Goal: Task Accomplishment & Management: Manage account settings

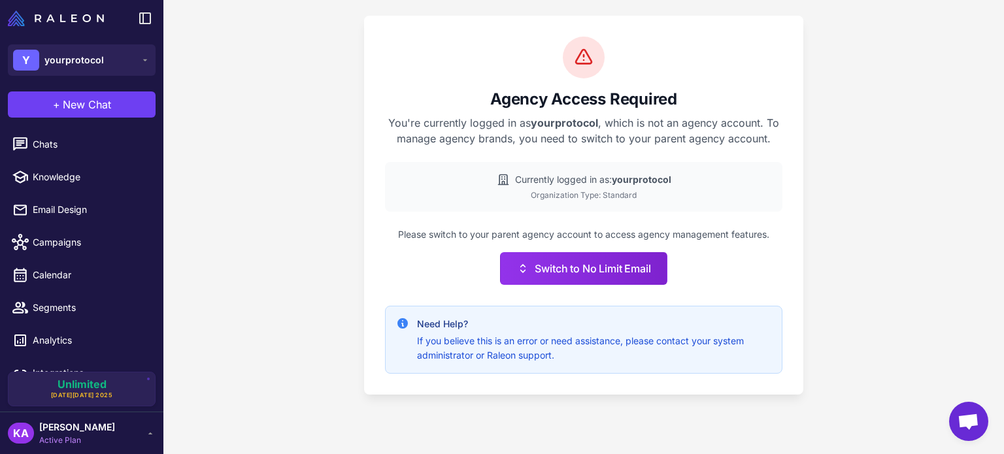
click at [274, 171] on div "Agency Access Required You're currently logged in as yourprotocol , which is no…" at bounding box center [583, 227] width 840 height 454
drag, startPoint x: 545, startPoint y: 179, endPoint x: 652, endPoint y: 188, distance: 106.9
click at [652, 188] on div "Currently logged in as: yourprotocol Organization Type: Standard" at bounding box center [583, 187] width 397 height 50
click at [575, 188] on div "Currently logged in as: yourprotocol Organization Type: Standard" at bounding box center [583, 187] width 397 height 50
drag, startPoint x: 535, startPoint y: 165, endPoint x: 678, endPoint y: 190, distance: 145.4
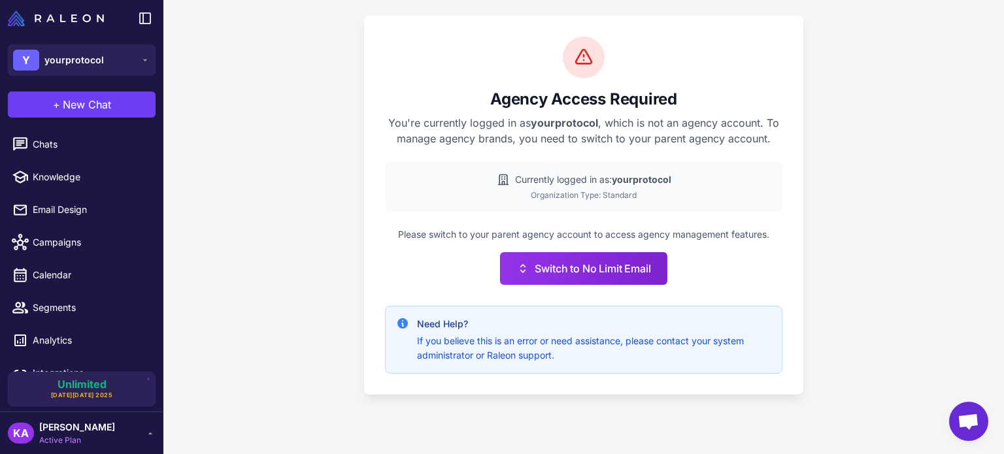
click at [678, 190] on div "Currently logged in as: yourprotocol Organization Type: Standard" at bounding box center [583, 187] width 397 height 50
click at [584, 201] on div "Currently logged in as: yourprotocol Organization Type: Standard" at bounding box center [583, 187] width 397 height 50
click at [532, 190] on div "Organization Type: Standard" at bounding box center [583, 196] width 376 height 12
drag, startPoint x: 488, startPoint y: 185, endPoint x: 627, endPoint y: 184, distance: 139.9
click at [627, 184] on div "Currently logged in as: yourprotocol" at bounding box center [583, 180] width 376 height 14
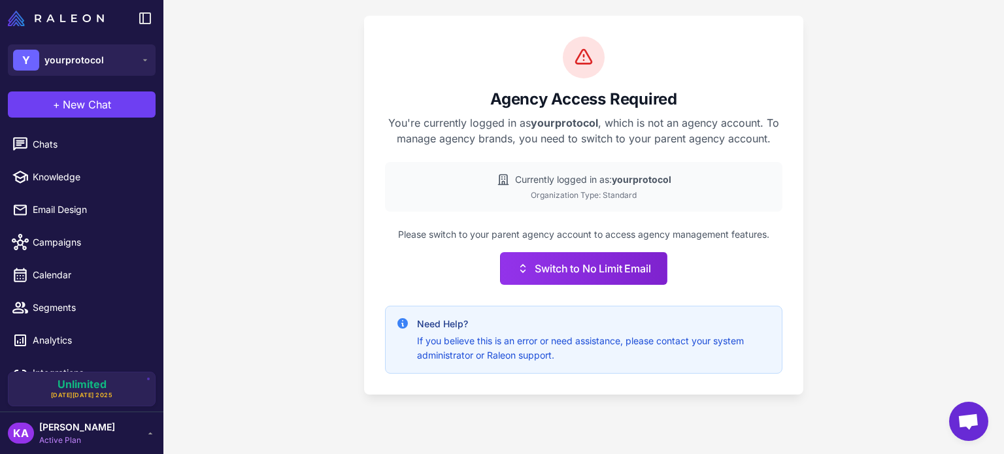
click at [401, 118] on p "You're currently logged in as yourprotocol , which is not an agency account. To…" at bounding box center [583, 130] width 397 height 31
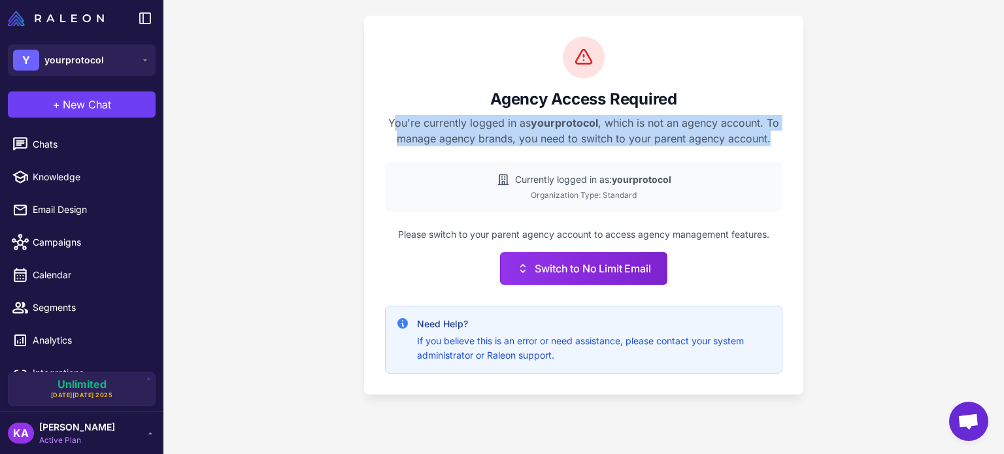
drag, startPoint x: 374, startPoint y: 110, endPoint x: 792, endPoint y: 139, distance: 419.2
click at [792, 139] on div "Agency Access Required You're currently logged in as yourprotocol , which is no…" at bounding box center [583, 205] width 439 height 379
click at [506, 138] on p "You're currently logged in as yourprotocol , which is not an agency account. To…" at bounding box center [583, 130] width 397 height 31
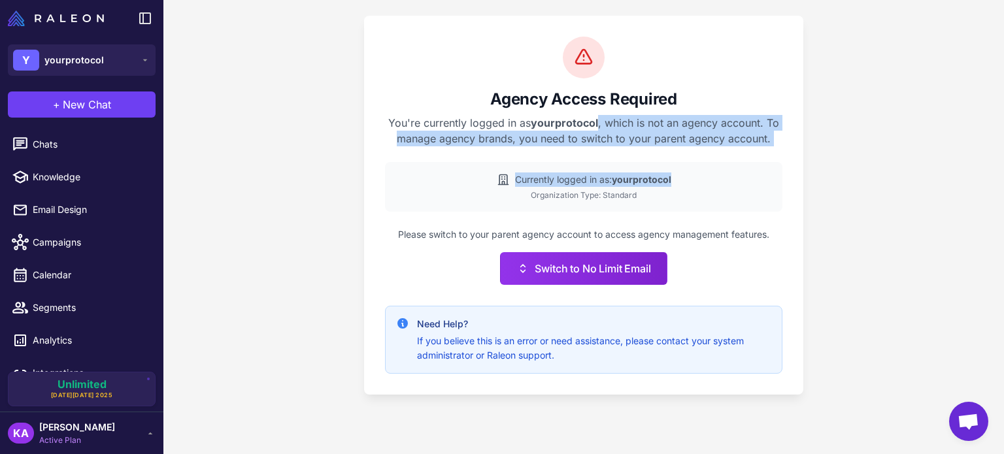
drag, startPoint x: 600, startPoint y: 118, endPoint x: 706, endPoint y: 146, distance: 109.5
click at [706, 146] on div "Agency Access Required You're currently logged in as yourprotocol , which is no…" at bounding box center [583, 205] width 439 height 379
click at [713, 122] on p "You're currently logged in as yourprotocol , which is not an agency account. To…" at bounding box center [583, 130] width 397 height 31
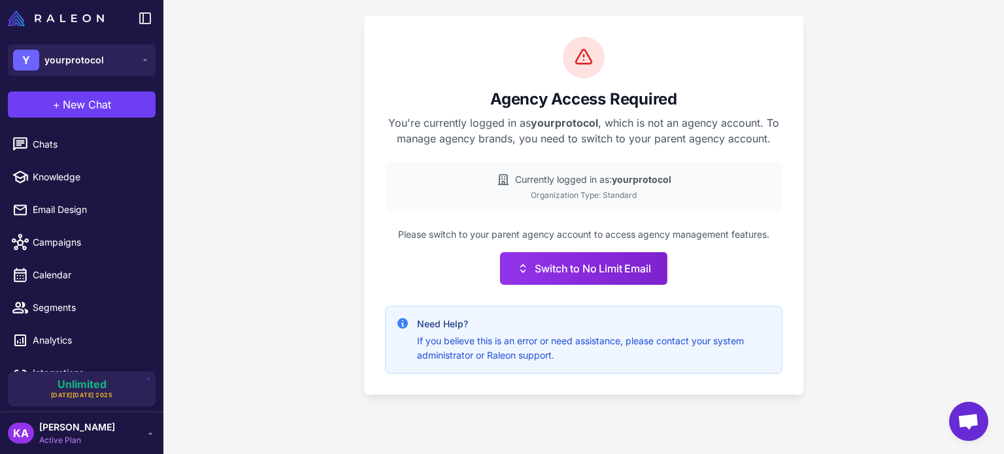
click at [604, 197] on div "Organization Type: Standard" at bounding box center [583, 196] width 376 height 12
click at [99, 59] on span "yourprotocol" at bounding box center [73, 60] width 59 height 14
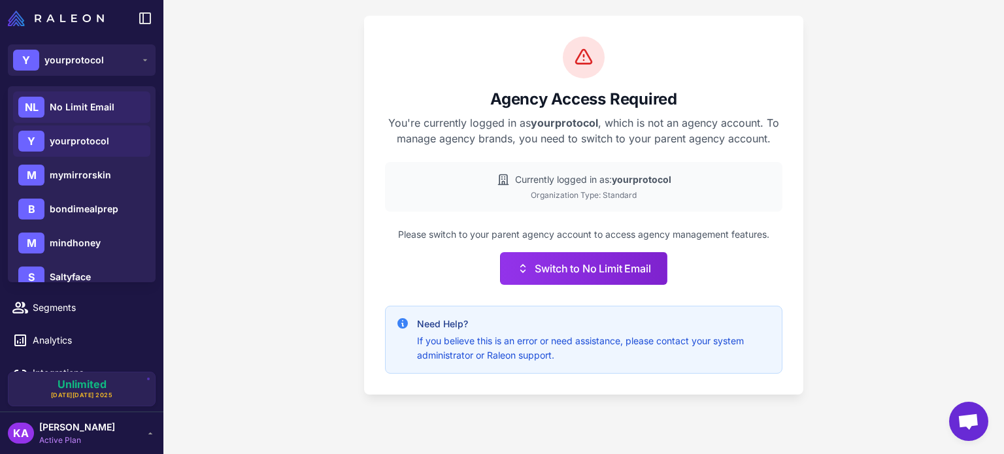
click at [107, 104] on span "No Limit Email" at bounding box center [82, 107] width 65 height 14
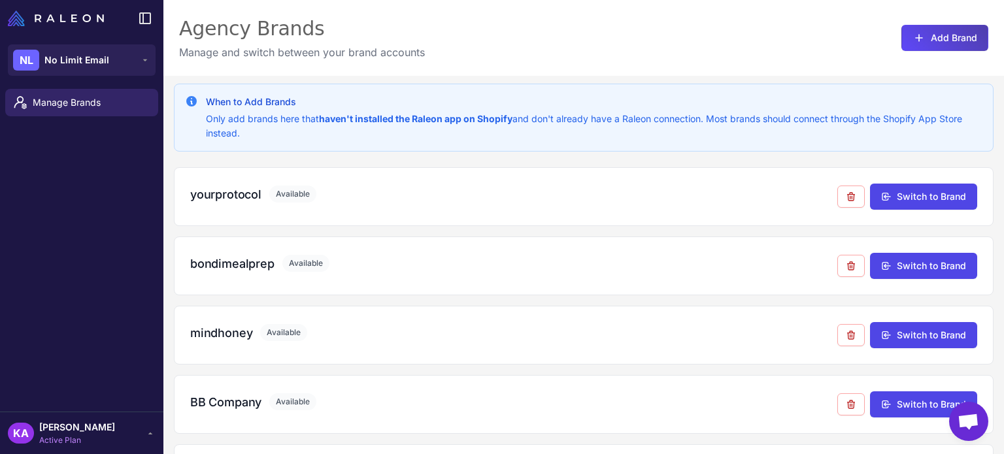
click at [54, 216] on div "Manage Brands" at bounding box center [81, 248] width 163 height 328
click at [65, 115] on link "Manage Brands" at bounding box center [81, 102] width 153 height 27
click at [65, 112] on link "Manage Brands" at bounding box center [81, 102] width 153 height 27
click at [108, 433] on div "KA [PERSON_NAME] Active Plan" at bounding box center [82, 433] width 148 height 26
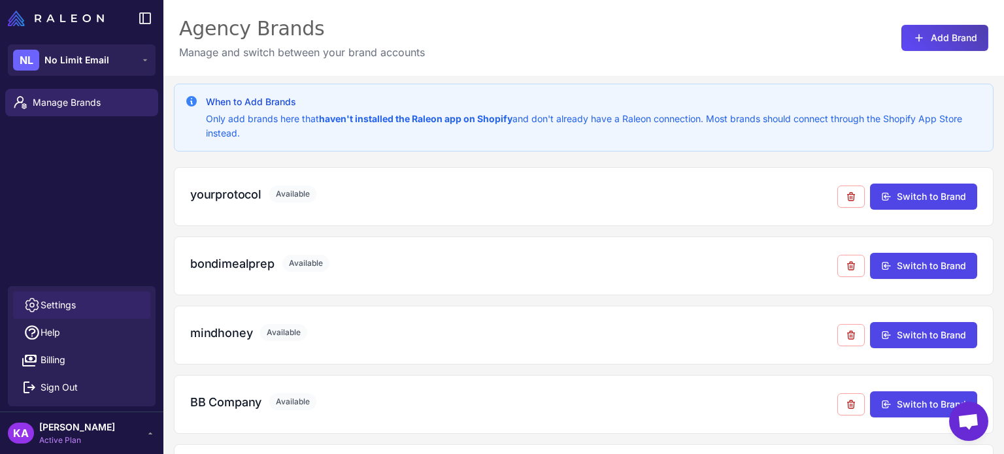
click at [71, 303] on span "Settings" at bounding box center [58, 305] width 35 height 14
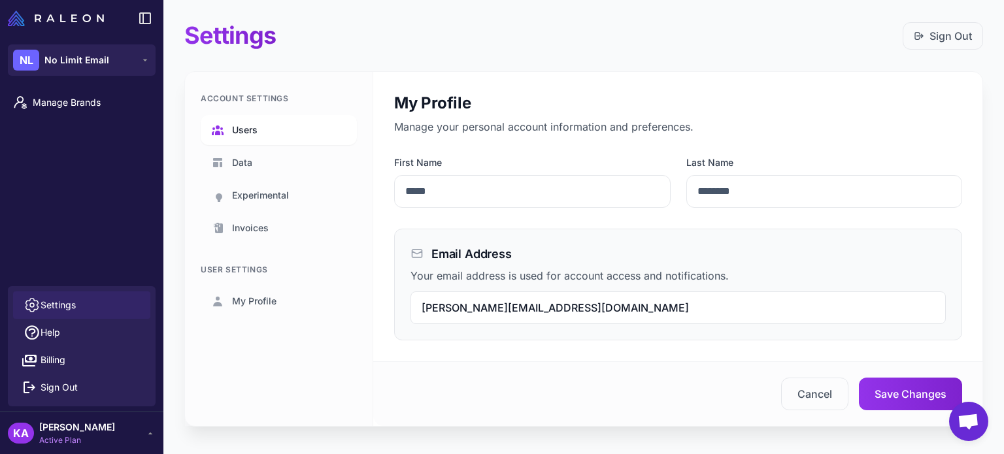
click at [256, 127] on span "Users" at bounding box center [244, 130] width 25 height 14
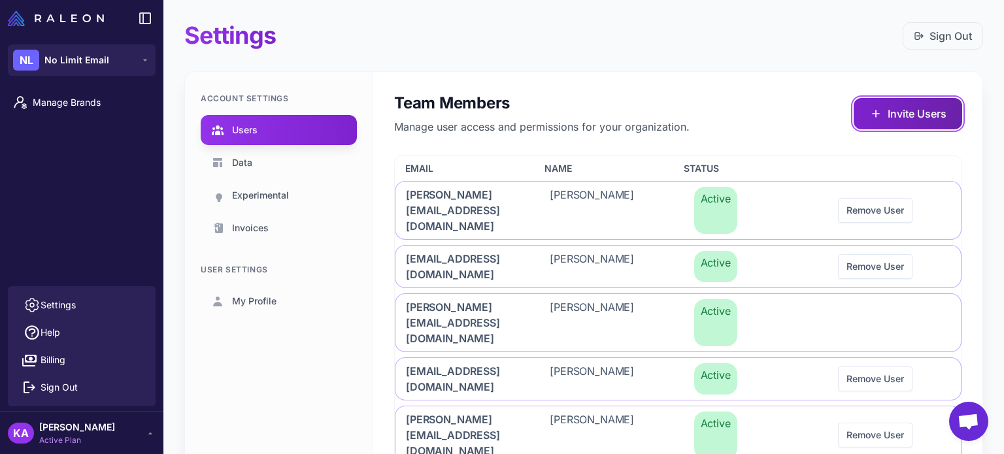
click at [895, 118] on button "Invite Users" at bounding box center [907, 113] width 108 height 31
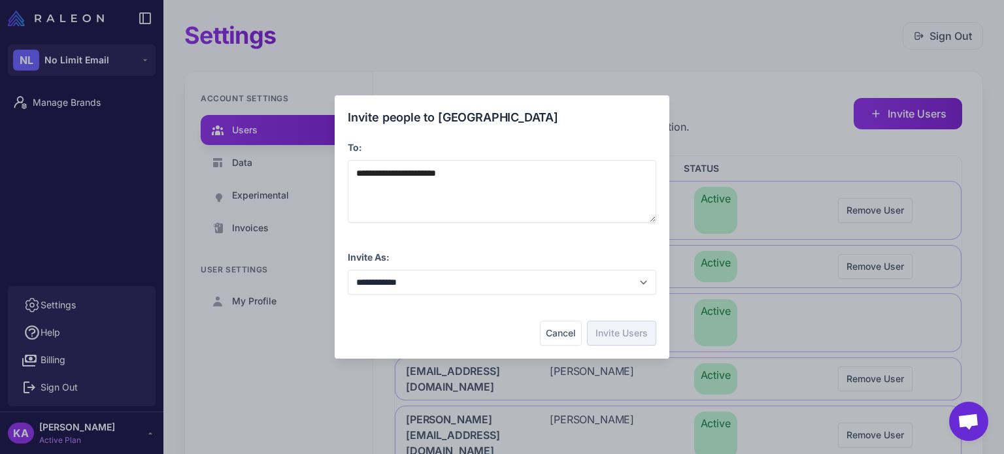
click at [462, 334] on div "Cancel Invite Users" at bounding box center [502, 333] width 308 height 25
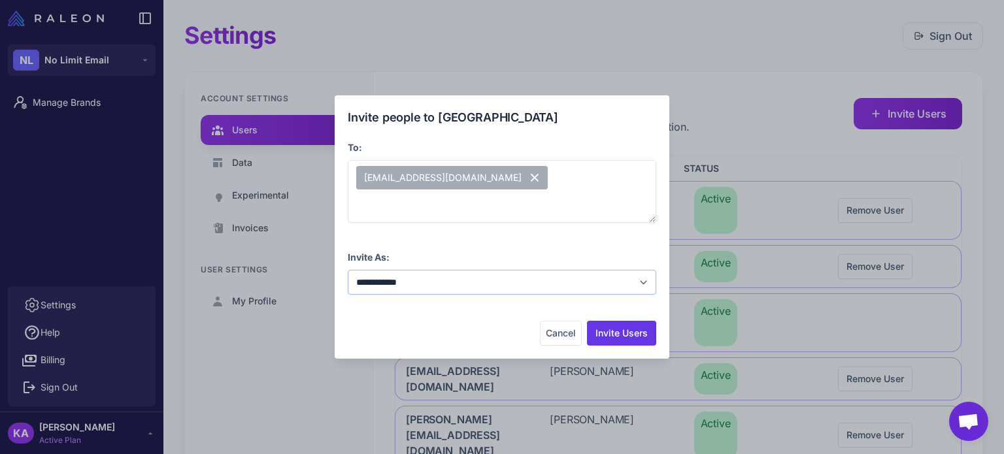
click at [413, 280] on select "**********" at bounding box center [502, 282] width 308 height 25
drag, startPoint x: 425, startPoint y: 235, endPoint x: 434, endPoint y: 235, distance: 9.2
click at [425, 235] on div "**********" at bounding box center [502, 226] width 308 height 237
click at [623, 333] on button "Invite Users" at bounding box center [621, 333] width 69 height 25
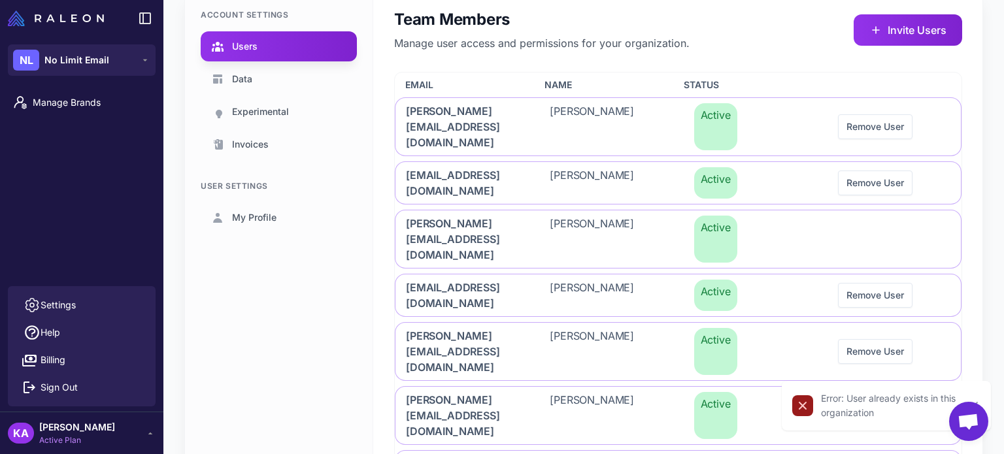
scroll to position [65, 0]
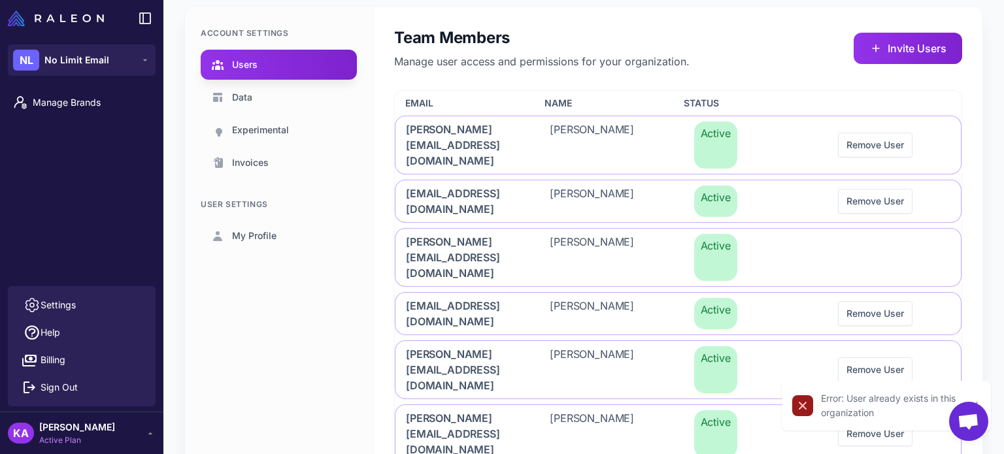
click at [281, 365] on div "Account Settings Users Data Experimental Invoices User Settings My Profile" at bounding box center [279, 329] width 188 height 644
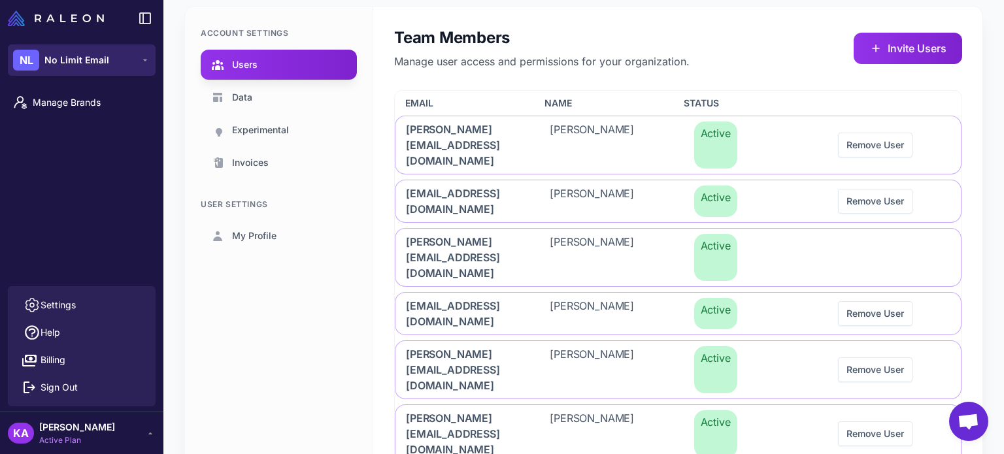
click at [73, 60] on span "No Limit Email" at bounding box center [76, 60] width 65 height 14
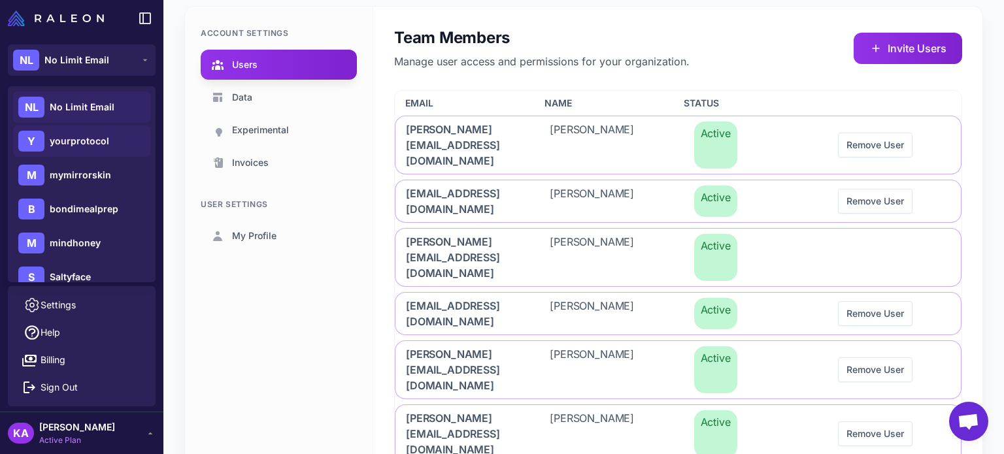
click at [71, 138] on span "yourprotocol" at bounding box center [79, 141] width 59 height 14
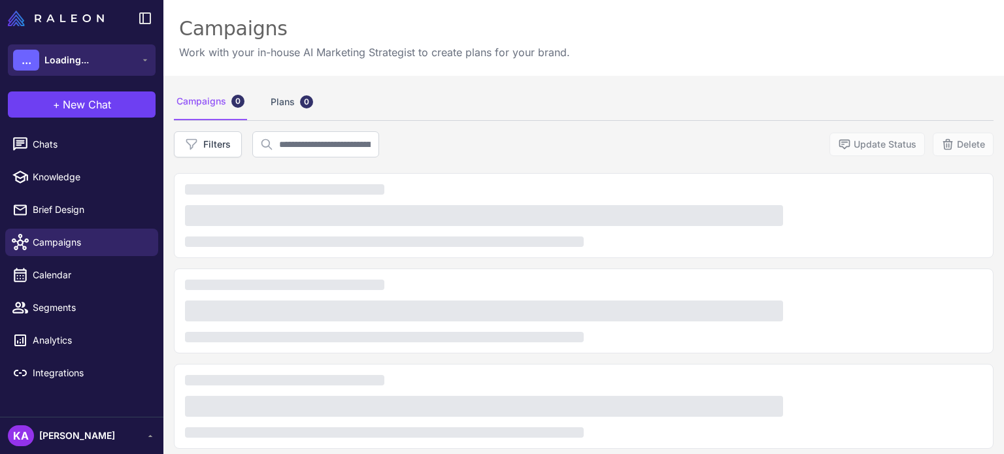
click at [86, 59] on span "Loading..." at bounding box center [66, 60] width 44 height 14
click at [90, 57] on button "... Loading..." at bounding box center [82, 59] width 148 height 31
click at [131, 58] on button "... Loading..." at bounding box center [82, 59] width 148 height 31
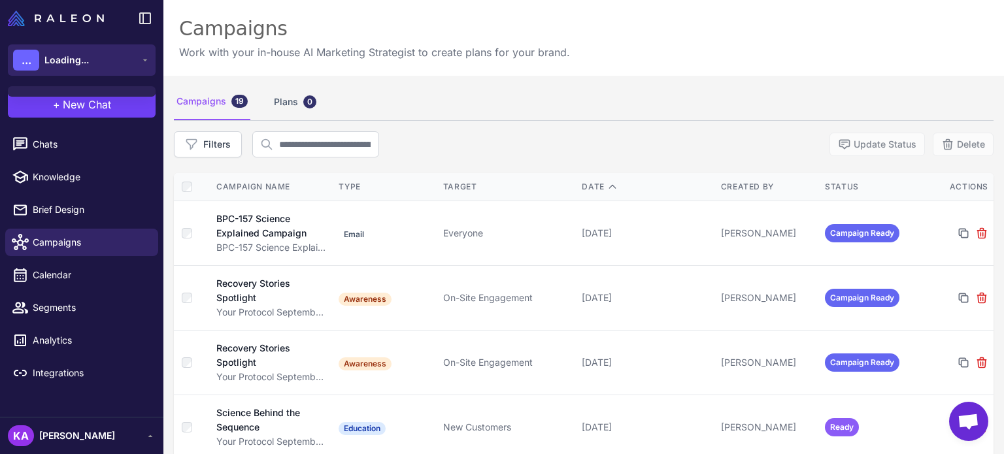
click at [114, 62] on button "... Loading..." at bounding box center [82, 59] width 148 height 31
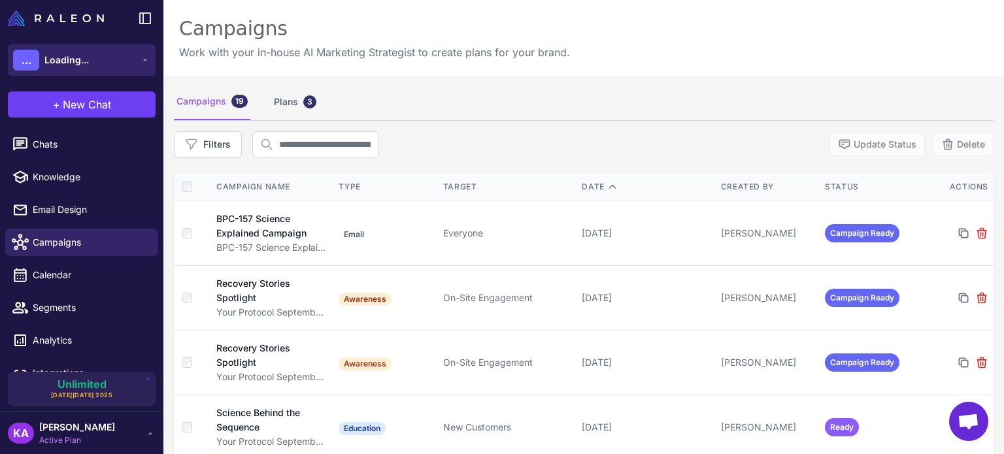
click at [114, 62] on button "... Loading..." at bounding box center [82, 59] width 148 height 31
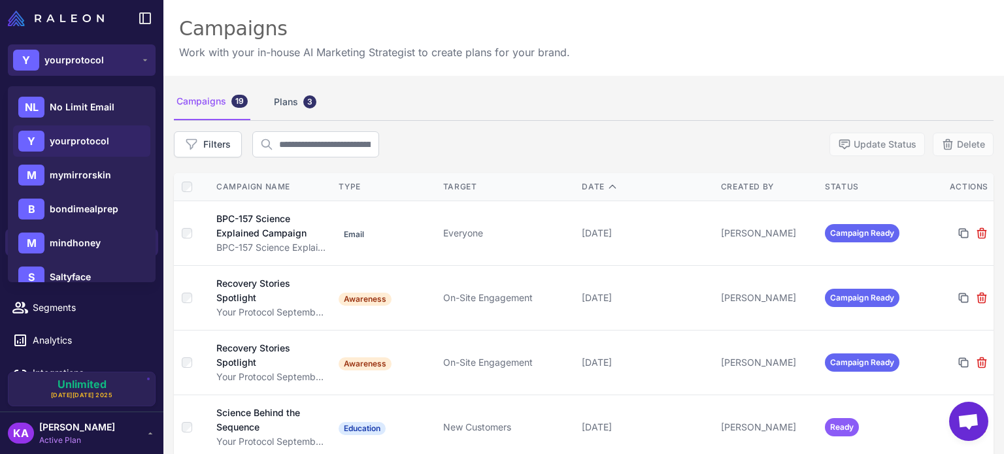
click at [134, 56] on button "Y yourprotocol" at bounding box center [82, 59] width 148 height 31
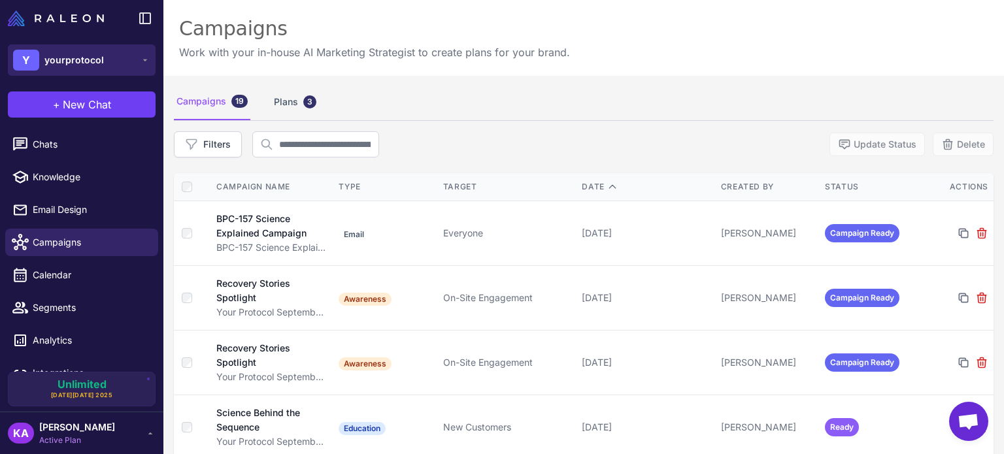
click at [134, 56] on button "Y yourprotocol" at bounding box center [82, 59] width 148 height 31
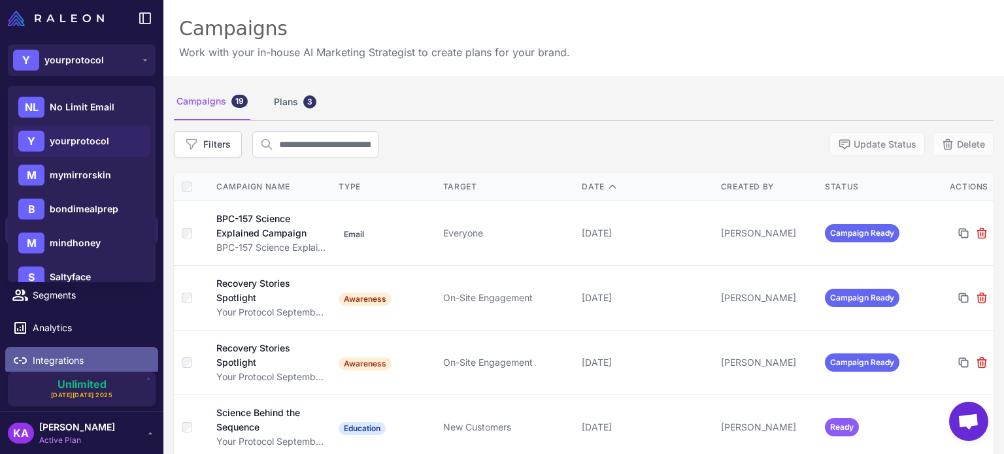
scroll to position [20, 0]
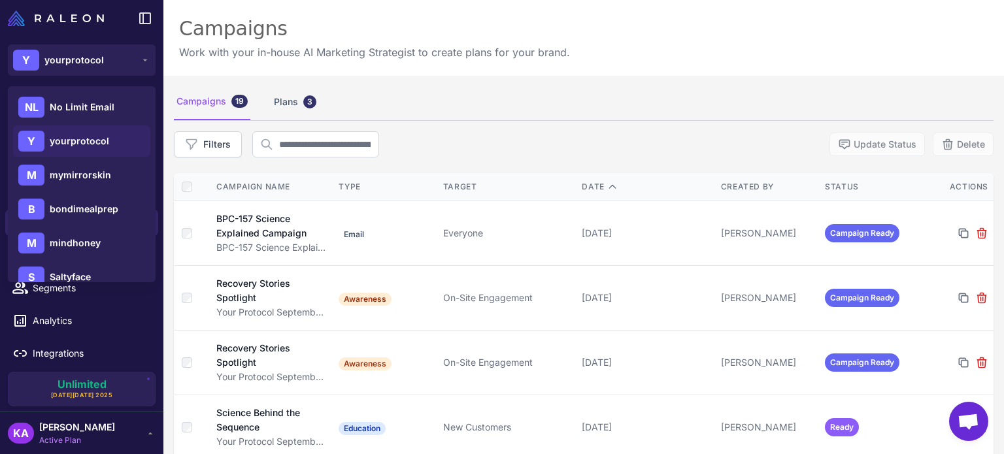
click at [109, 433] on div "KA [PERSON_NAME] Active Plan" at bounding box center [82, 433] width 148 height 26
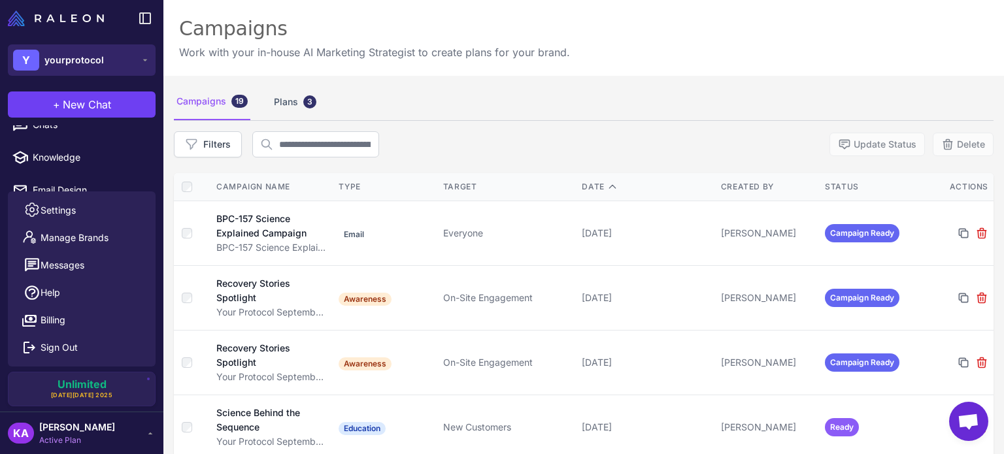
click at [78, 50] on div "Y yourprotocol" at bounding box center [58, 60] width 91 height 21
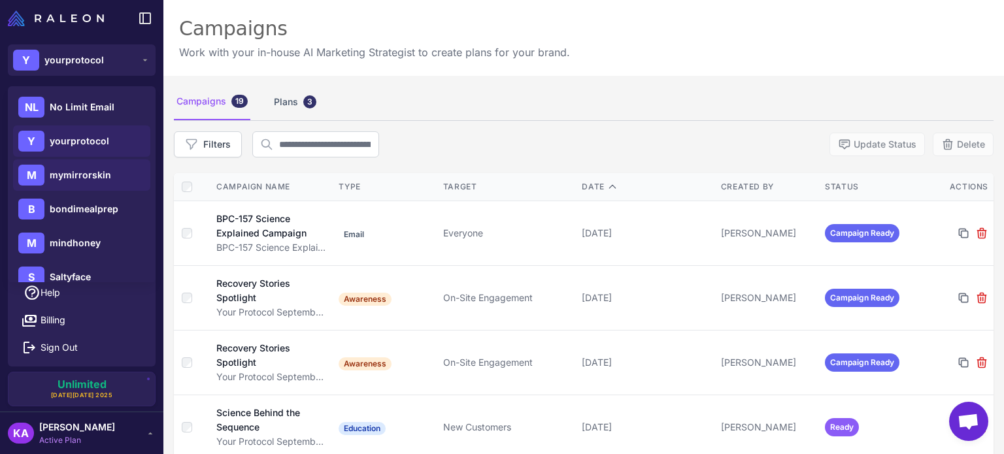
click at [76, 174] on span "mymirrorskin" at bounding box center [80, 175] width 61 height 14
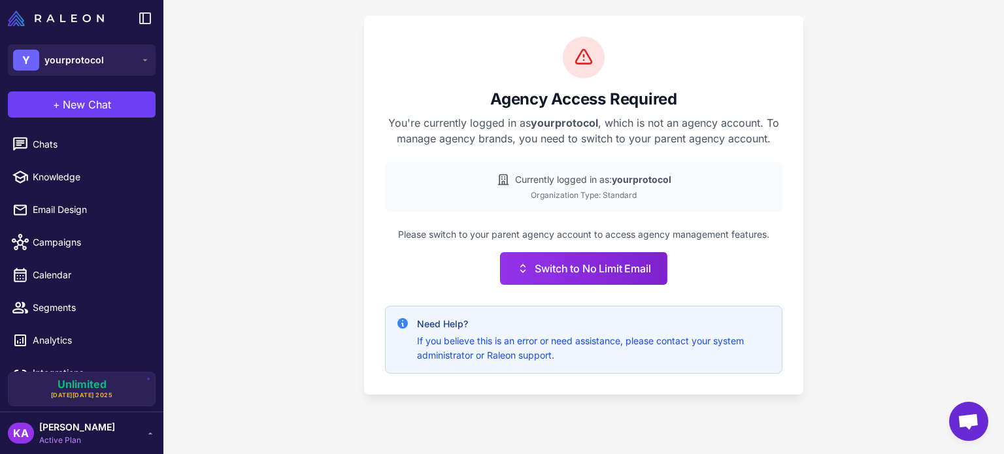
click at [76, 433] on span "[PERSON_NAME]" at bounding box center [77, 427] width 76 height 14
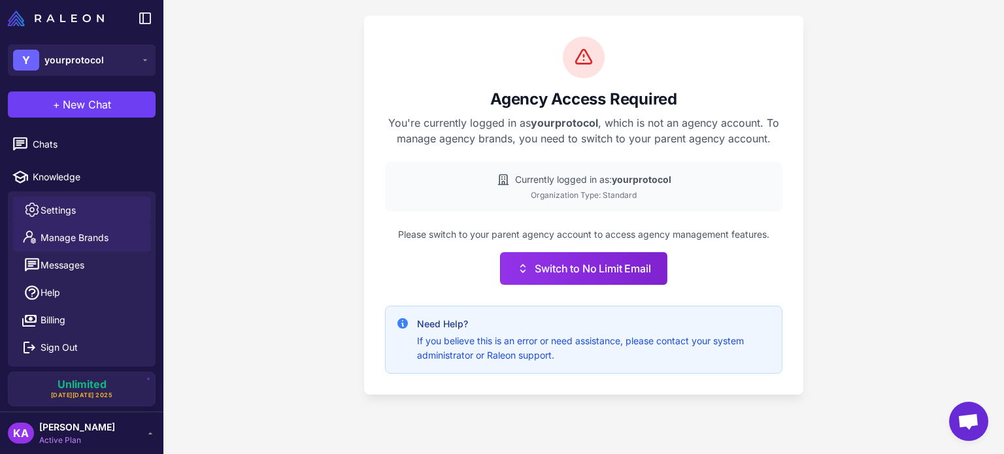
click at [78, 205] on link "Settings" at bounding box center [81, 210] width 137 height 27
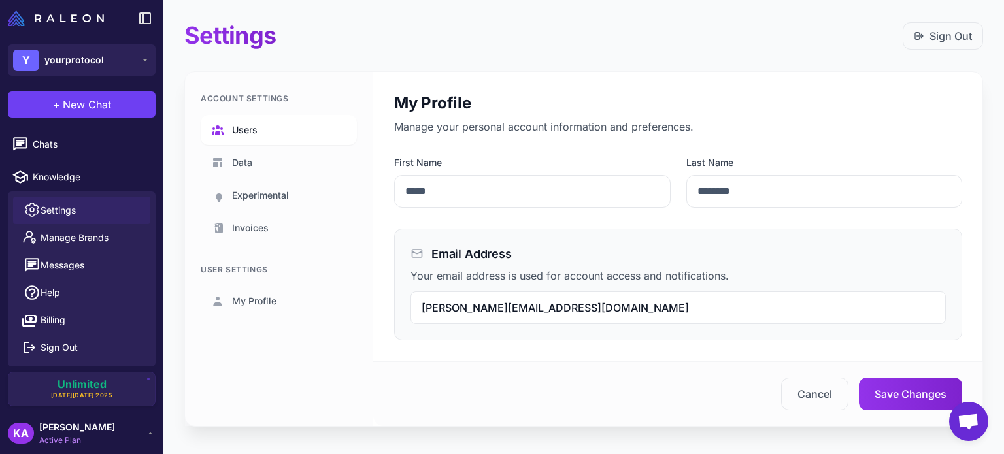
click at [269, 121] on link "Users" at bounding box center [279, 130] width 156 height 30
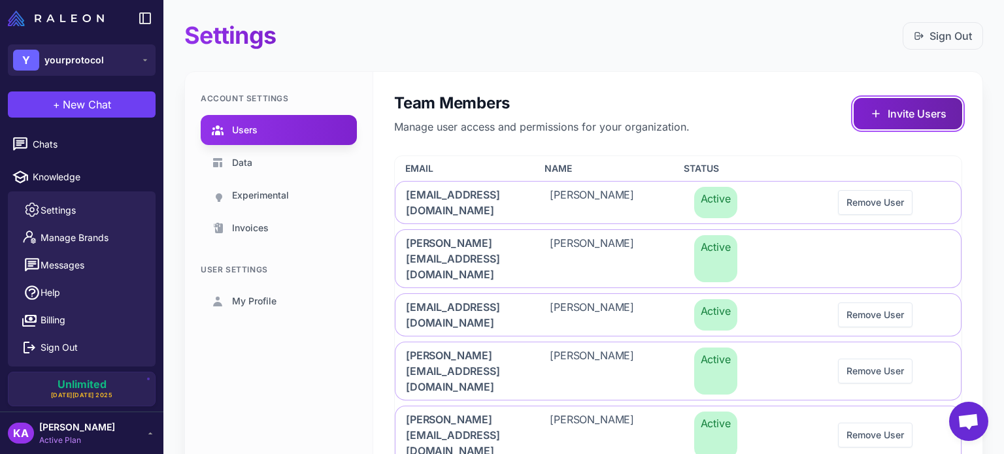
click at [917, 120] on button "Invite Users" at bounding box center [907, 113] width 108 height 31
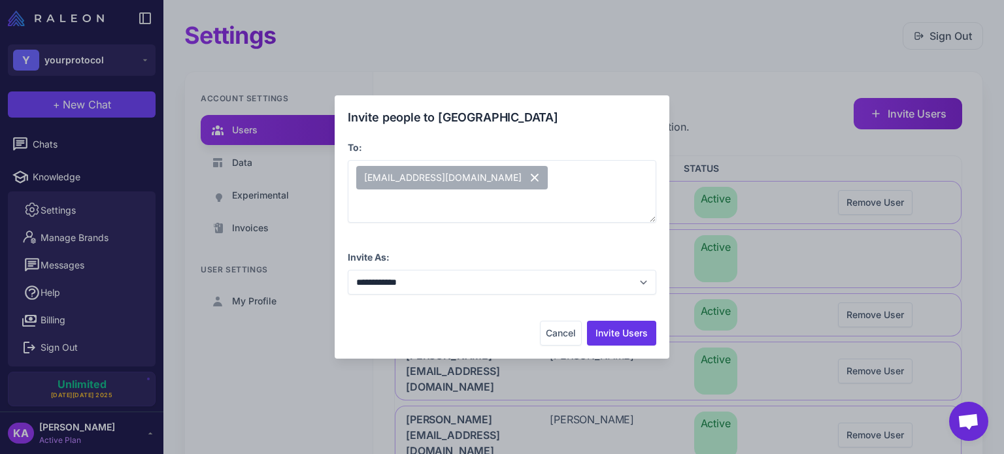
click at [441, 338] on div "Cancel Invite Users" at bounding box center [502, 333] width 308 height 25
click at [621, 329] on button "Invite Users" at bounding box center [621, 333] width 69 height 25
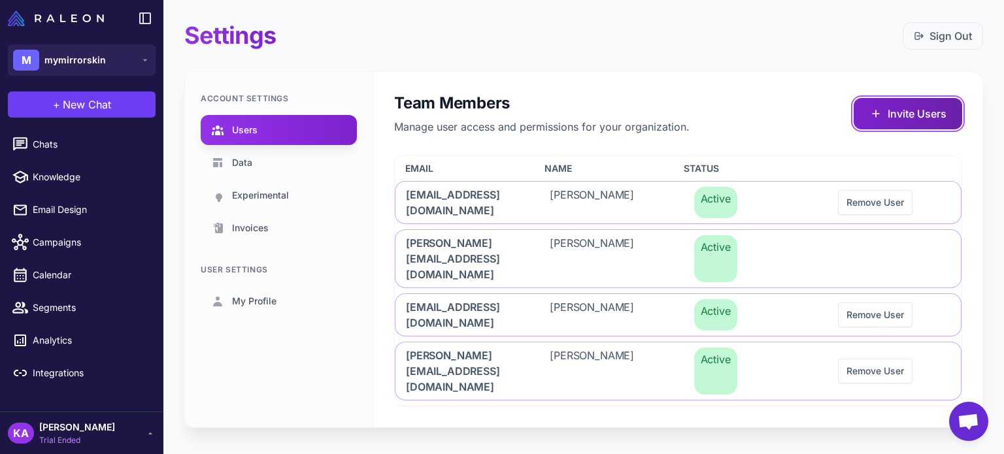
click at [901, 112] on button "Invite Users" at bounding box center [907, 113] width 108 height 31
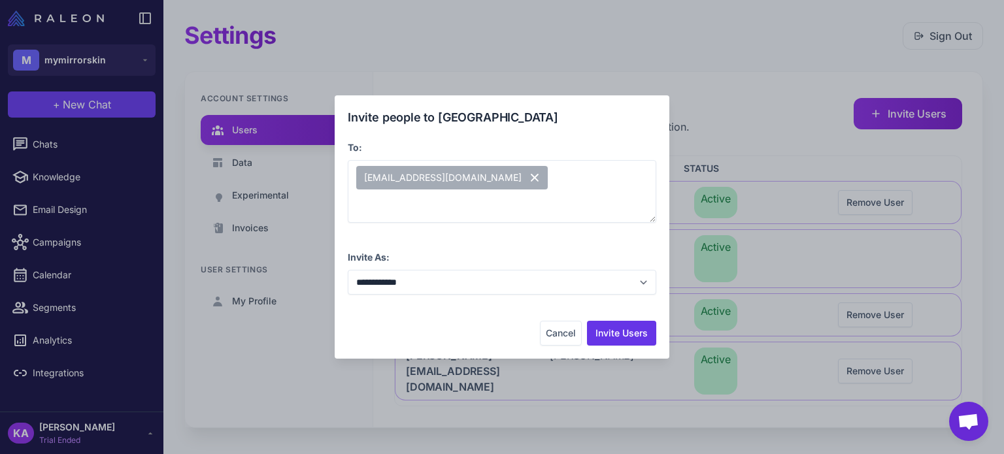
click at [424, 333] on div "Cancel Invite Users" at bounding box center [502, 333] width 308 height 25
click at [610, 332] on button "Invite Users" at bounding box center [621, 333] width 69 height 25
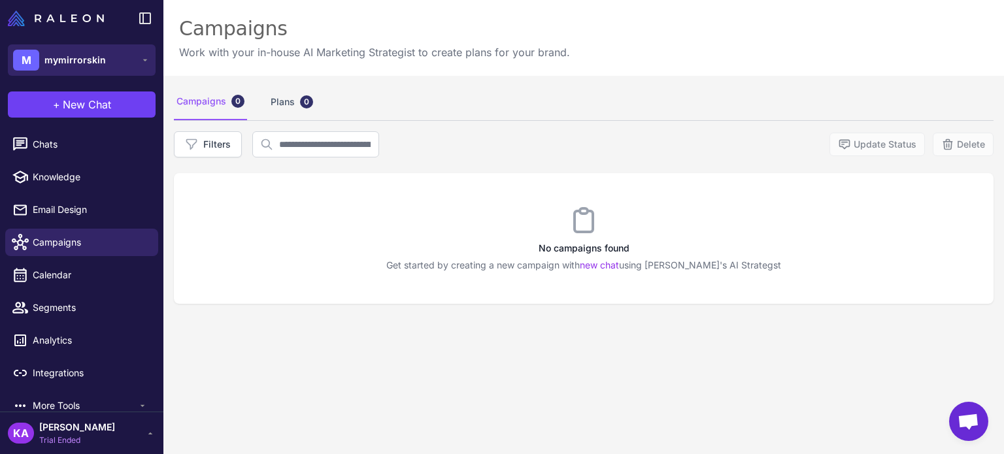
click at [83, 67] on span "mymirrorskin" at bounding box center [74, 60] width 61 height 14
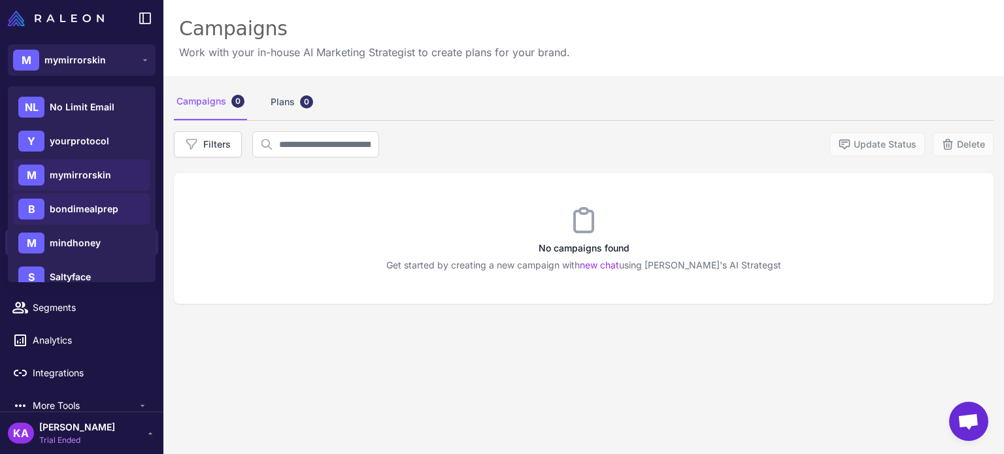
click at [61, 208] on span "bondimealprep" at bounding box center [84, 209] width 69 height 14
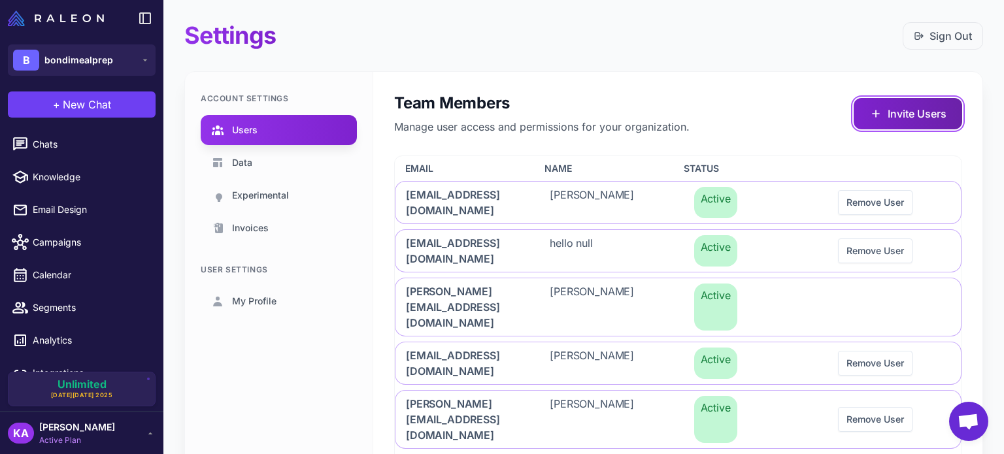
click at [914, 113] on button "Invite Users" at bounding box center [907, 113] width 108 height 31
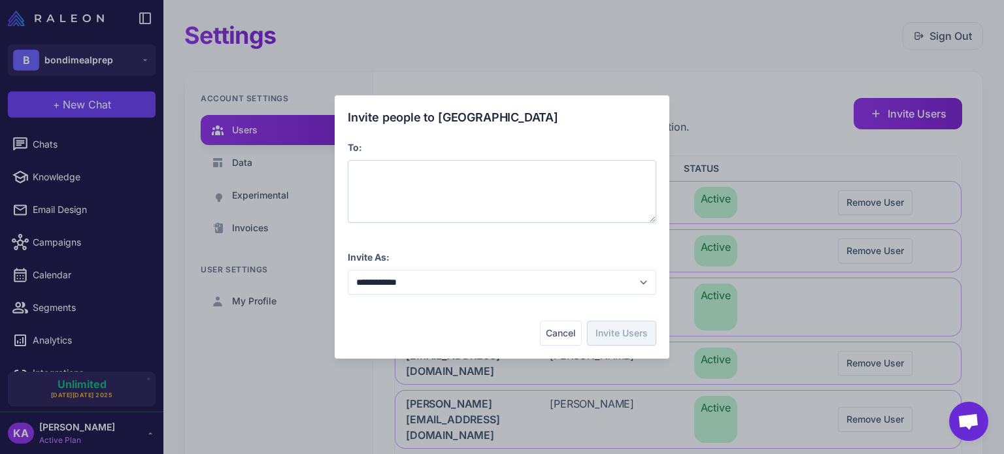
click at [450, 188] on div at bounding box center [502, 191] width 308 height 63
paste span
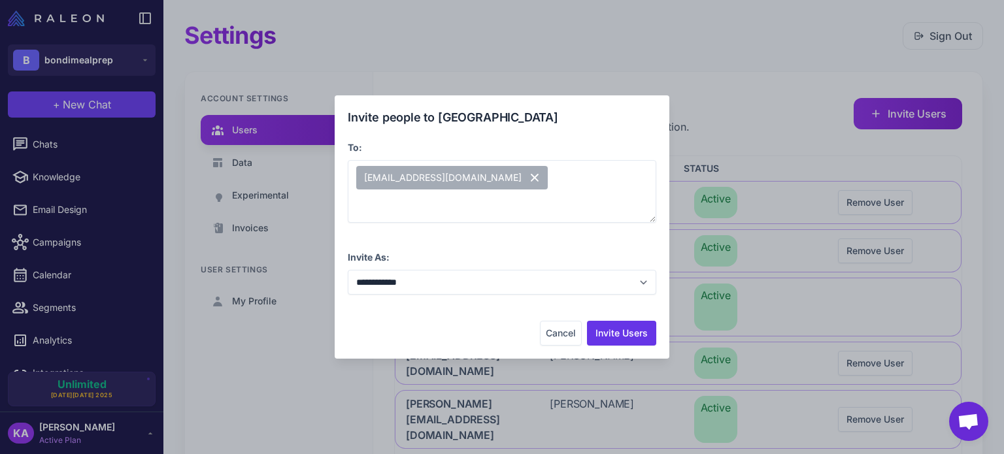
click at [382, 324] on div "Cancel Invite Users" at bounding box center [502, 333] width 308 height 25
click at [624, 337] on button "Invite Users" at bounding box center [621, 333] width 69 height 25
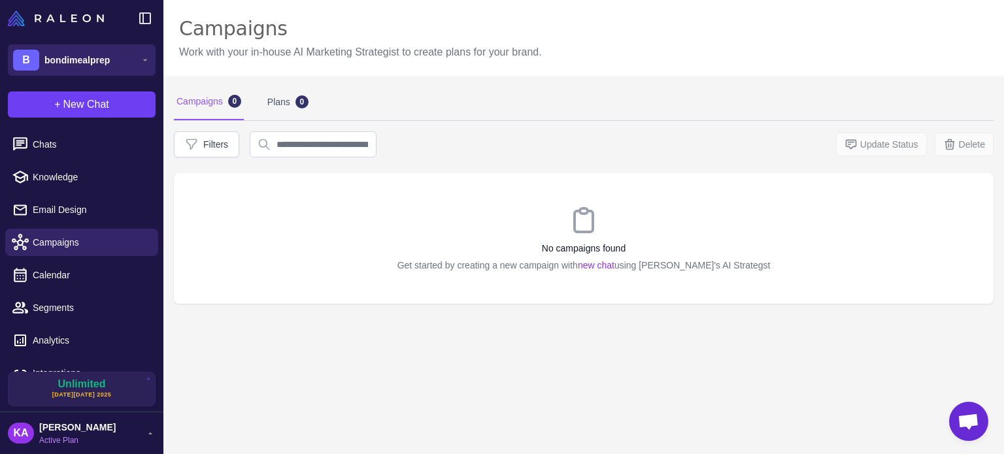
click at [82, 65] on span "bondimealprep" at bounding box center [76, 60] width 65 height 14
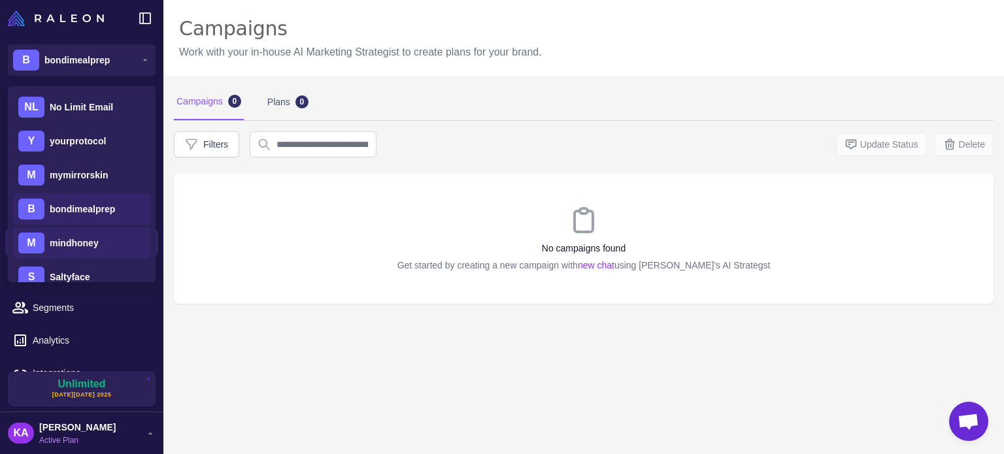
click at [65, 242] on span "mindhoney" at bounding box center [74, 243] width 49 height 14
click at [63, 242] on span "mindhoney" at bounding box center [74, 243] width 49 height 14
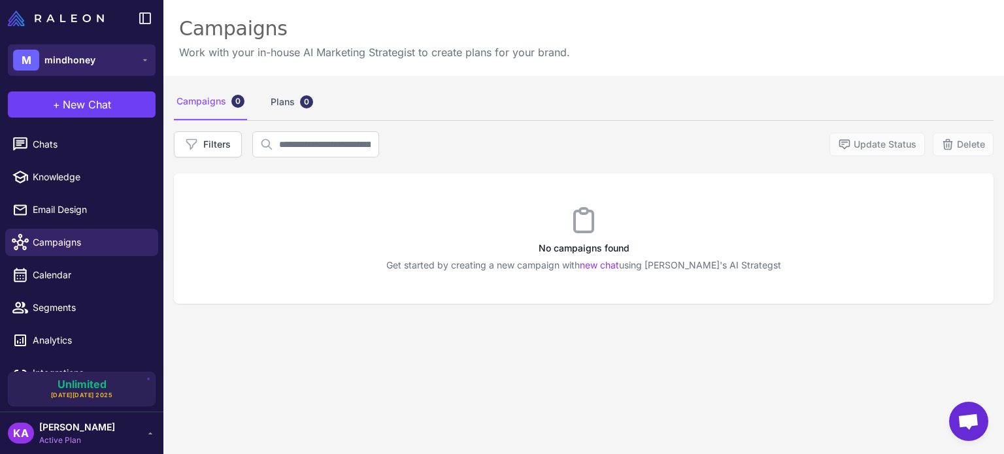
click at [88, 65] on span "mindhoney" at bounding box center [69, 60] width 51 height 14
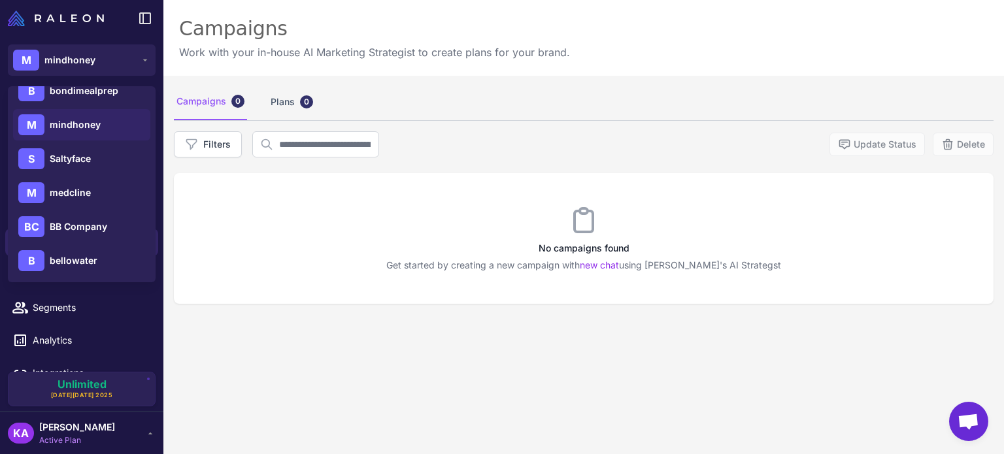
scroll to position [131, 0]
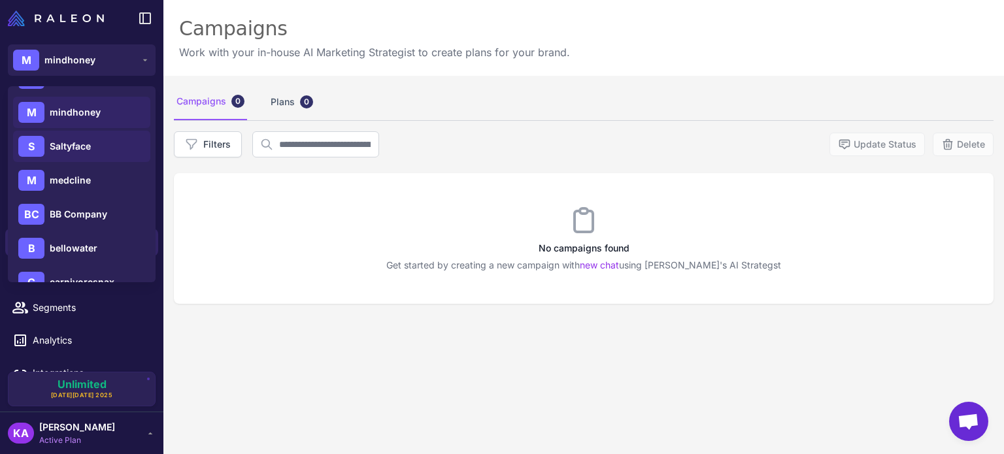
click at [64, 140] on span "Saltyface" at bounding box center [70, 146] width 41 height 14
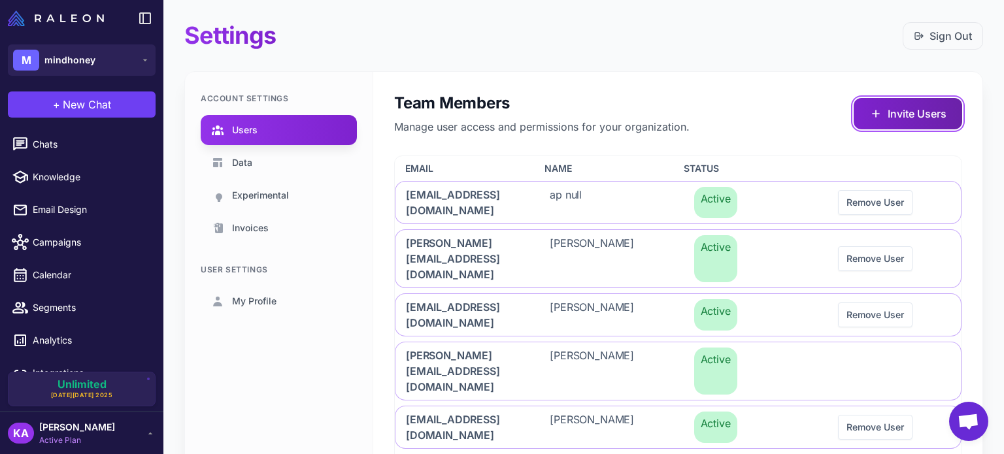
click at [917, 101] on button "Invite Users" at bounding box center [907, 113] width 108 height 31
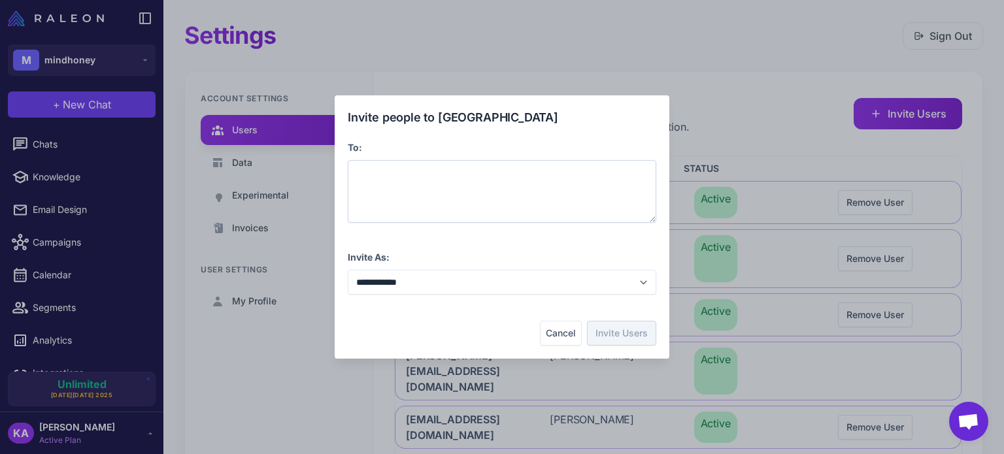
click at [418, 178] on div at bounding box center [502, 191] width 308 height 63
paste span
click at [420, 335] on div "Cancel Invite Users" at bounding box center [502, 333] width 308 height 25
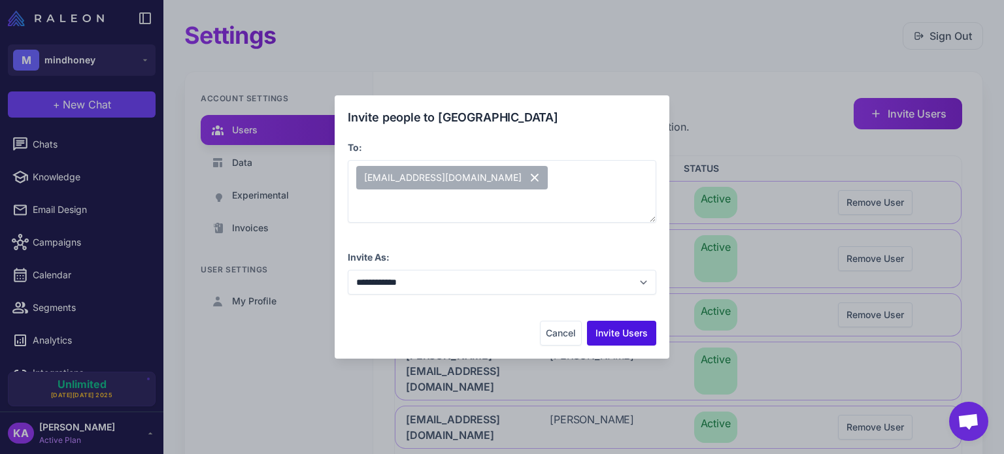
click at [622, 335] on button "Invite Users" at bounding box center [621, 333] width 69 height 25
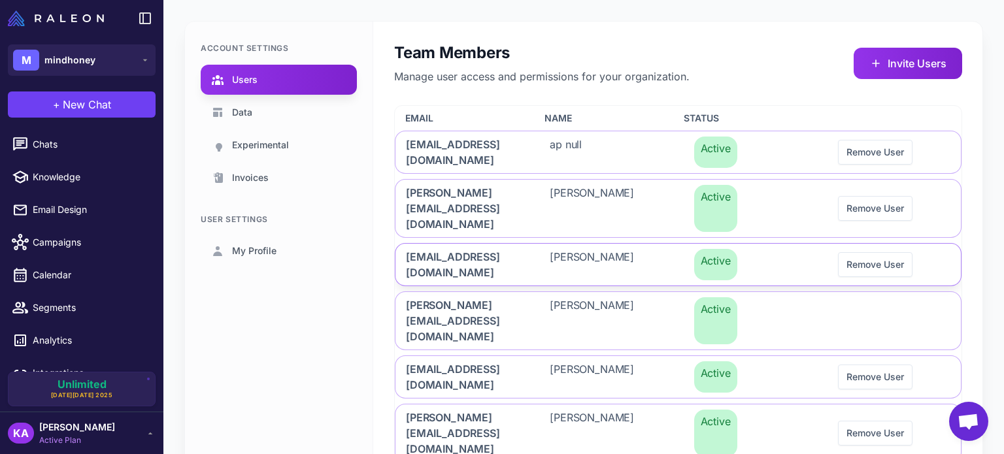
scroll to position [131, 0]
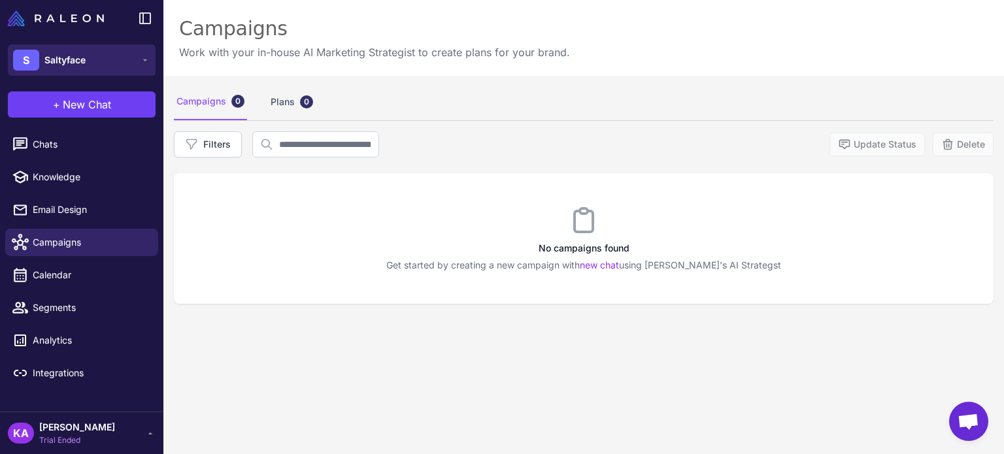
click at [82, 55] on span "Saltyface" at bounding box center [64, 60] width 41 height 14
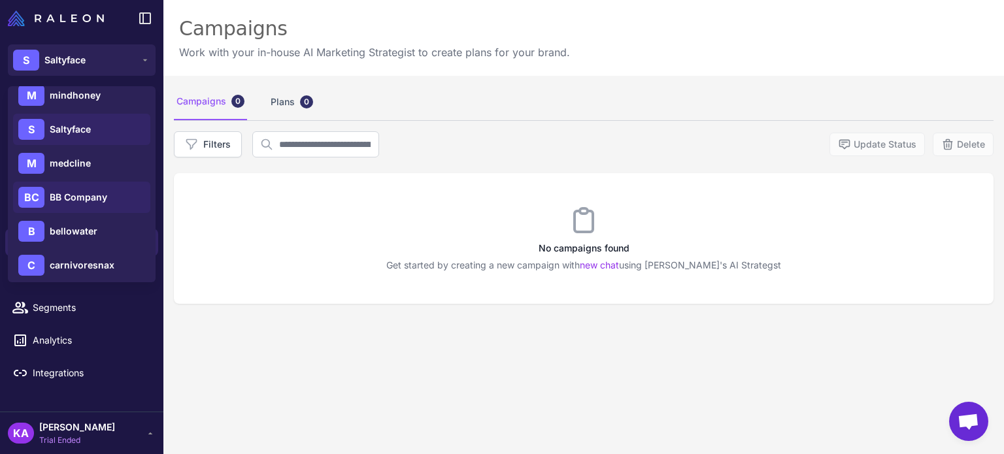
scroll to position [131, 0]
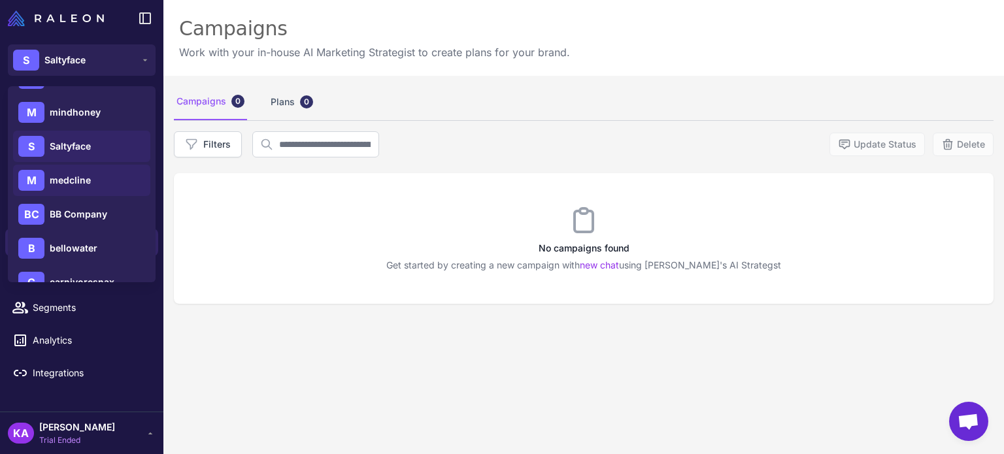
click at [79, 185] on span "medcline" at bounding box center [70, 180] width 41 height 14
click at [59, 177] on span "medcline" at bounding box center [70, 180] width 41 height 14
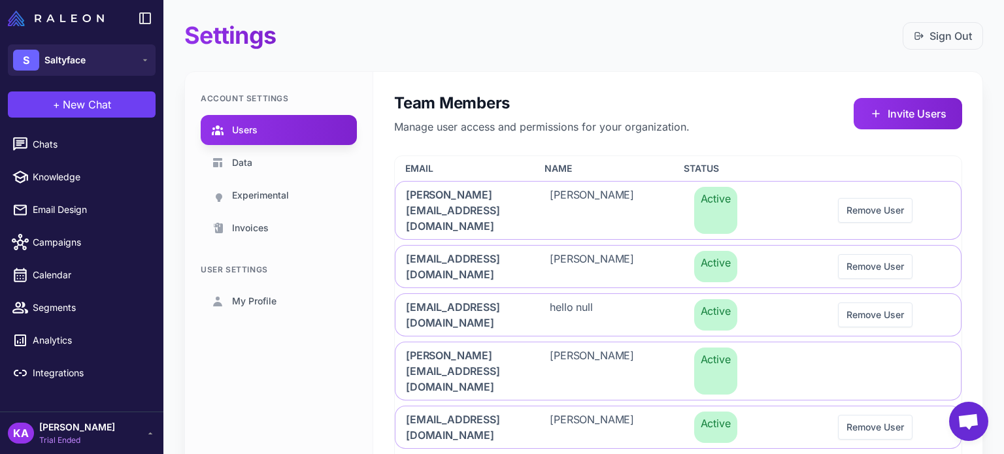
click at [239, 410] on div "Account Settings Users Data Experimental Invoices User Settings My Profile" at bounding box center [279, 306] width 188 height 468
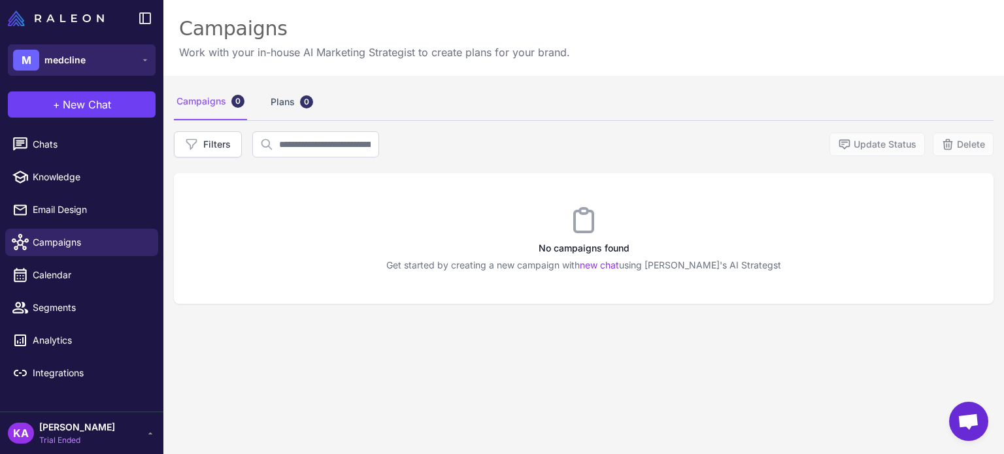
click at [68, 56] on span "medcline" at bounding box center [64, 60] width 41 height 14
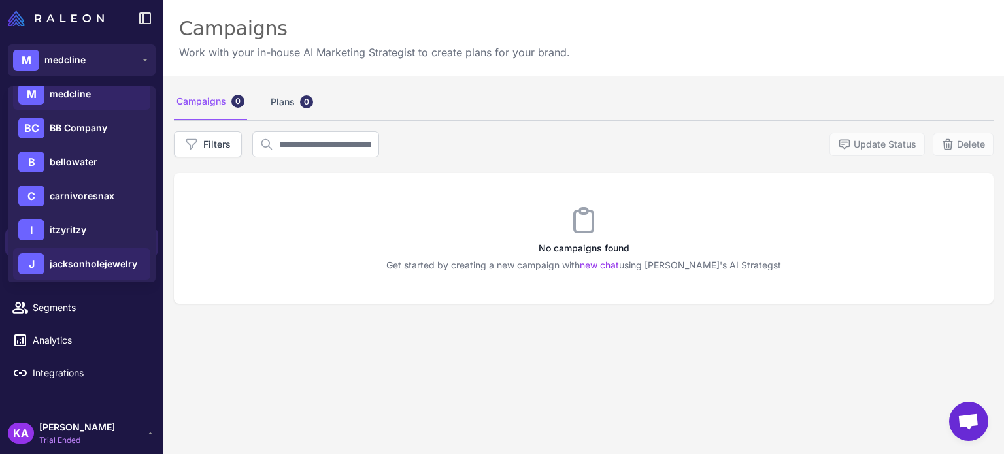
scroll to position [196, 0]
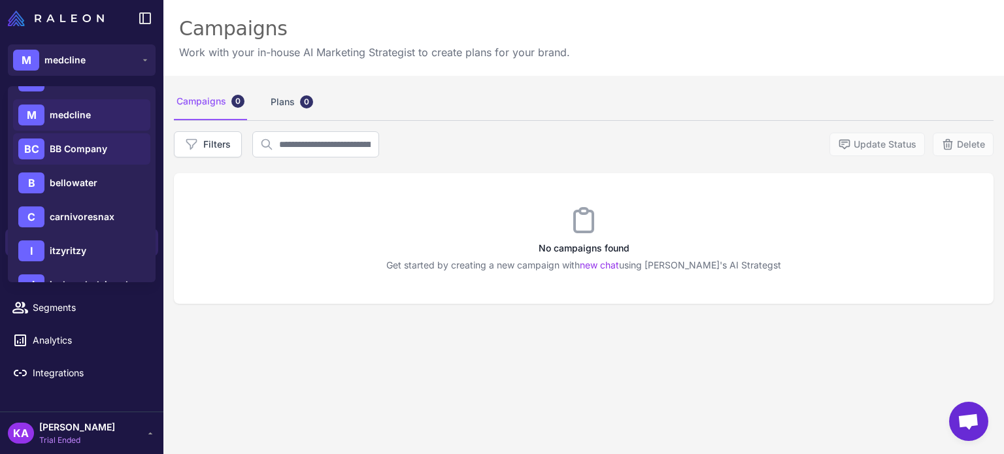
click at [94, 154] on span "BB Company" at bounding box center [79, 149] width 58 height 14
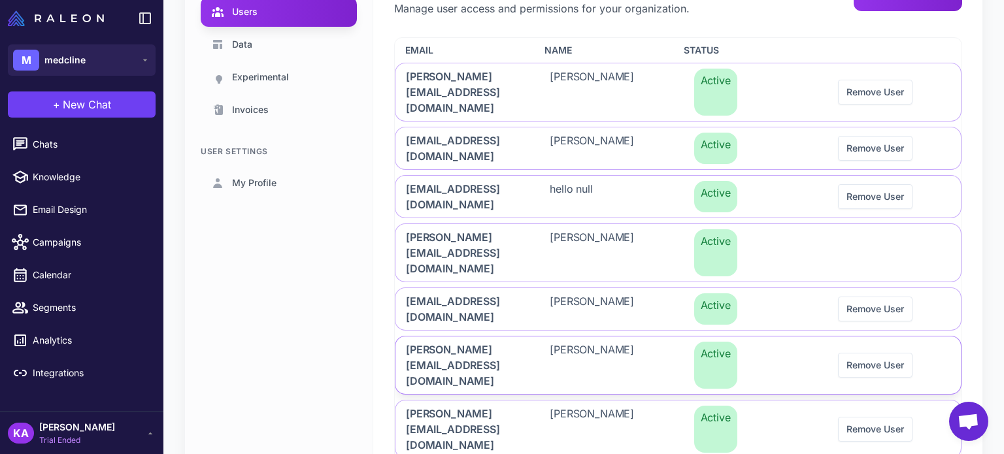
scroll to position [119, 0]
click at [278, 356] on div "Account Settings Users Data Experimental Invoices User Settings My Profile" at bounding box center [279, 219] width 188 height 532
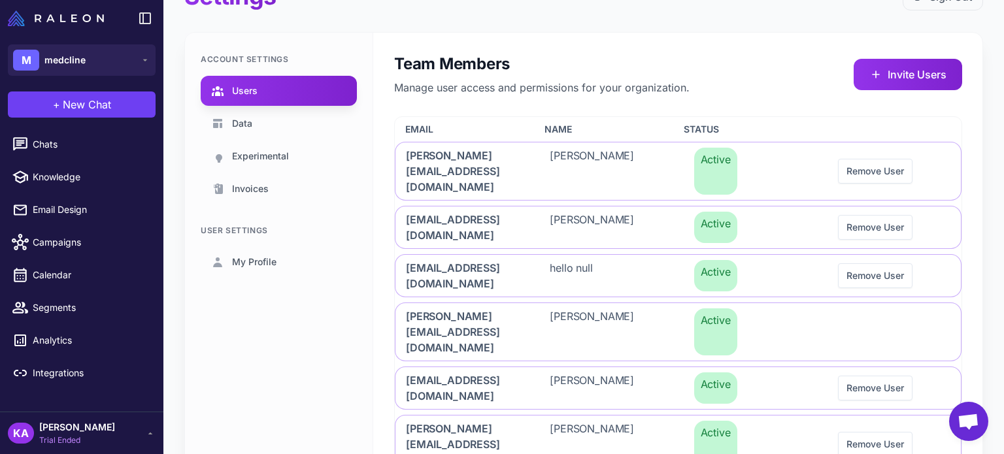
scroll to position [0, 0]
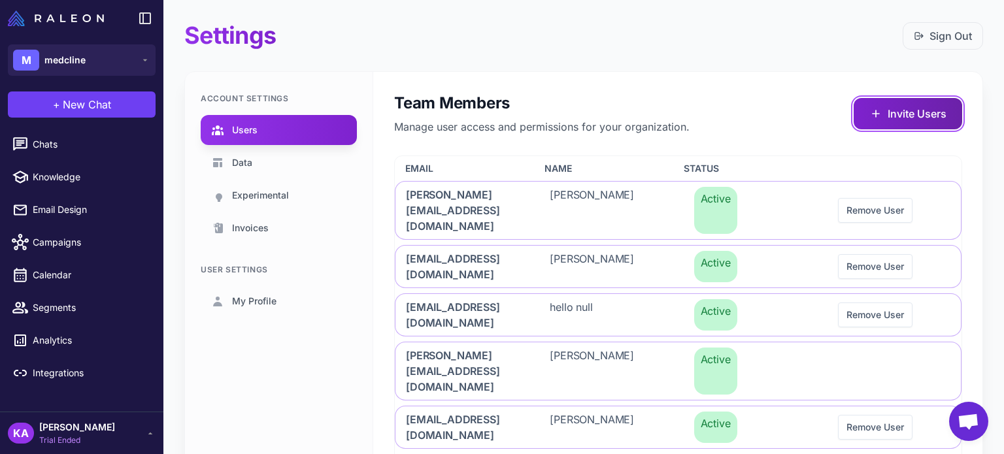
click at [906, 107] on button "Invite Users" at bounding box center [907, 113] width 108 height 31
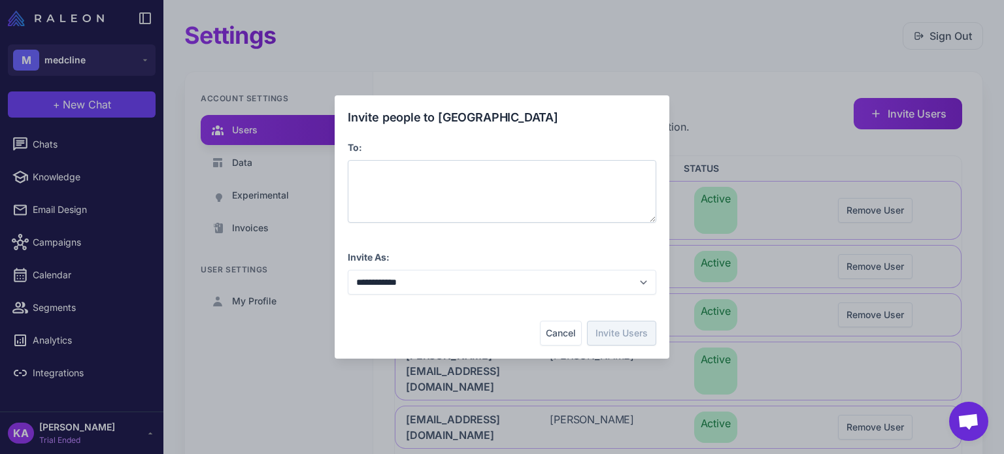
click at [471, 176] on div at bounding box center [502, 191] width 308 height 63
paste span
click at [442, 332] on div "Cancel Invite Users" at bounding box center [502, 333] width 308 height 25
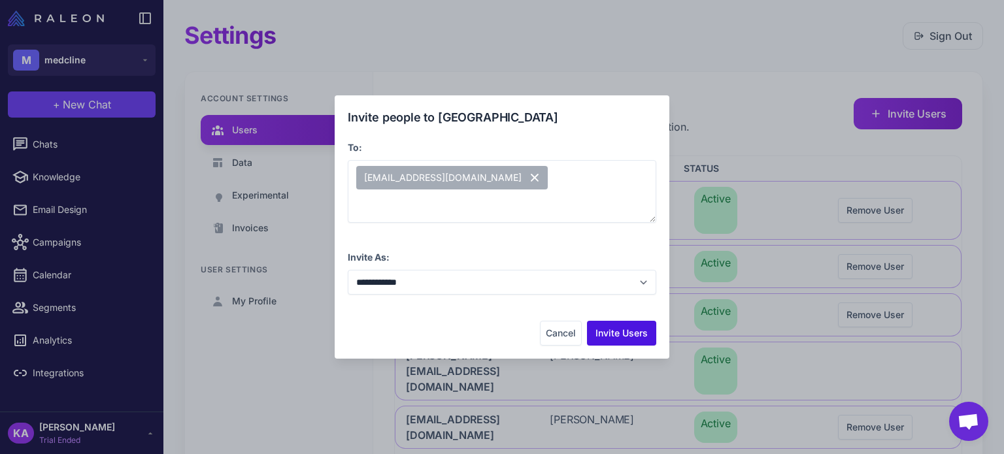
click at [616, 330] on button "Invite Users" at bounding box center [621, 333] width 69 height 25
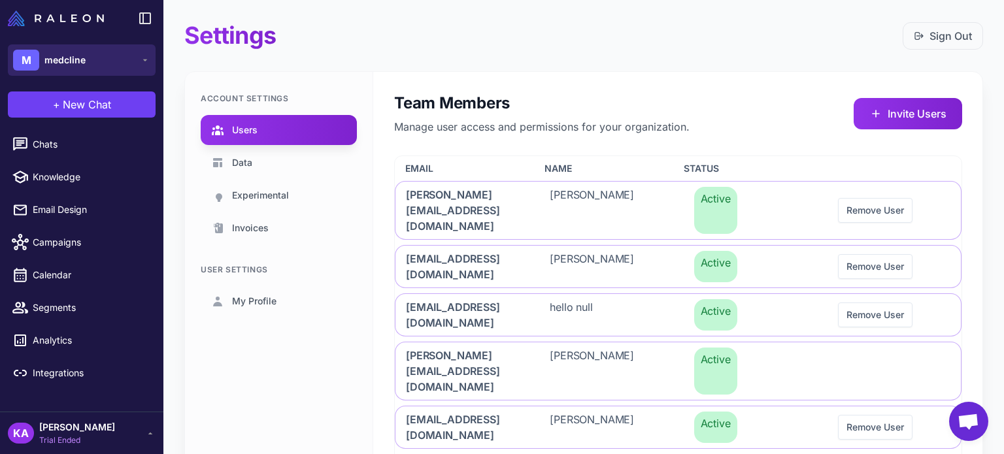
click at [53, 49] on button "M medcline" at bounding box center [82, 59] width 148 height 31
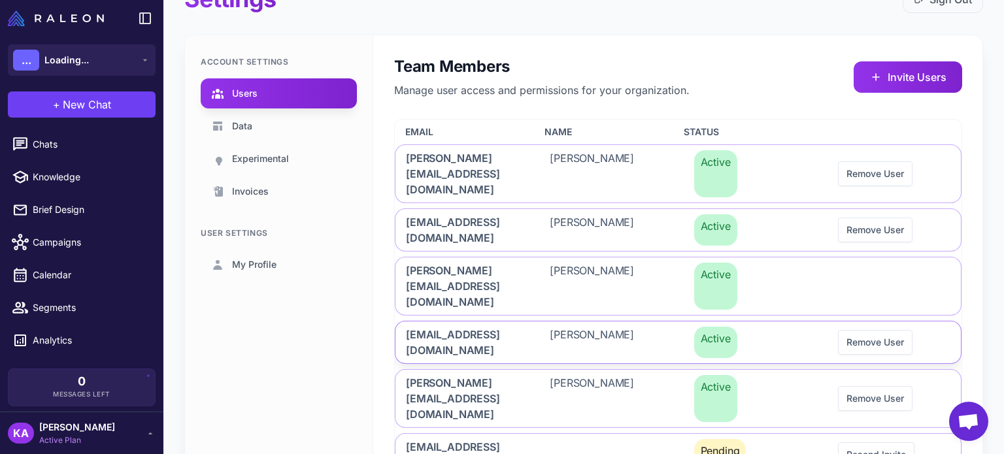
scroll to position [13, 0]
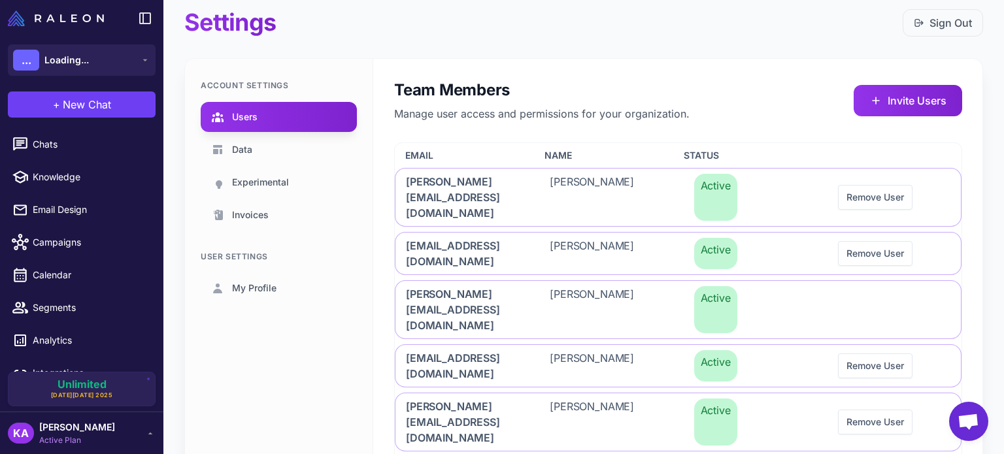
click at [265, 364] on div "Account Settings Users Data Experimental Invoices User Settings My Profile" at bounding box center [279, 293] width 188 height 468
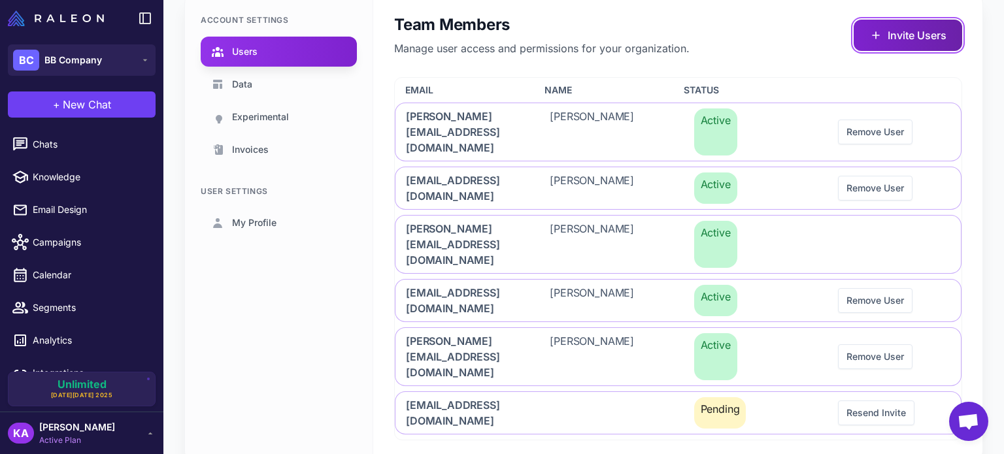
click at [889, 27] on button "Invite Users" at bounding box center [907, 35] width 108 height 31
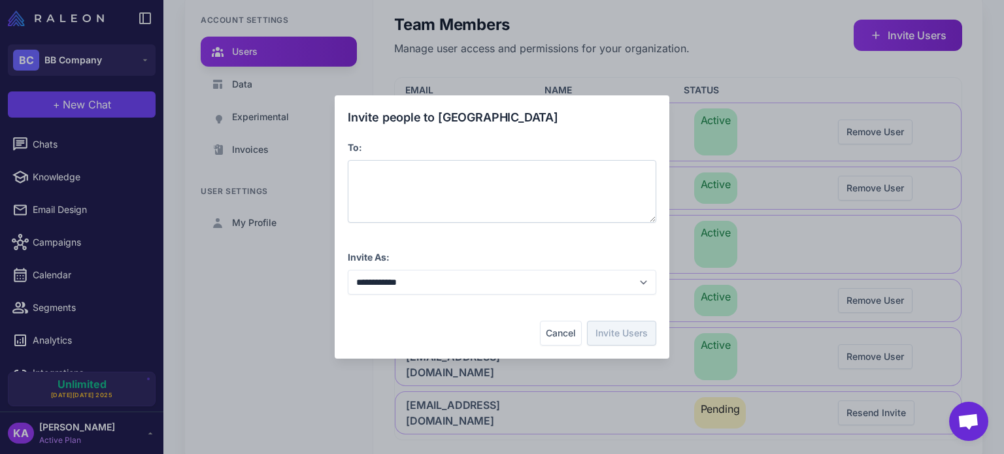
click at [397, 183] on div at bounding box center [502, 191] width 308 height 63
paste span
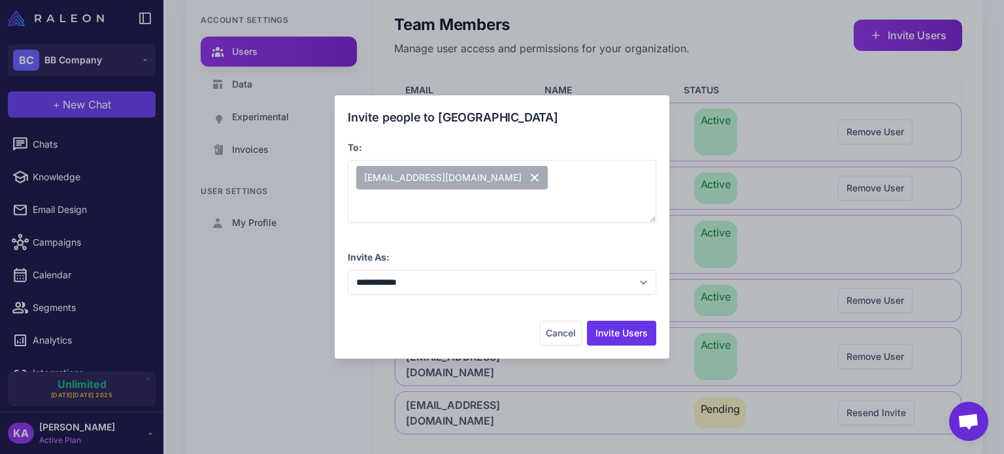
click at [446, 329] on div "Cancel Invite Users" at bounding box center [502, 333] width 308 height 25
click at [618, 331] on button "Invite Users" at bounding box center [621, 333] width 69 height 25
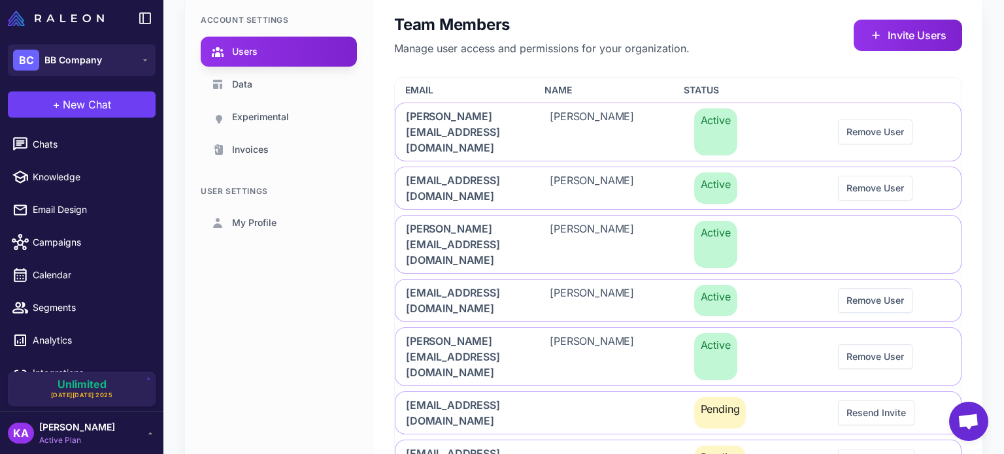
click at [250, 319] on div "Account Settings Users Data Experimental Invoices User Settings My Profile" at bounding box center [279, 251] width 188 height 516
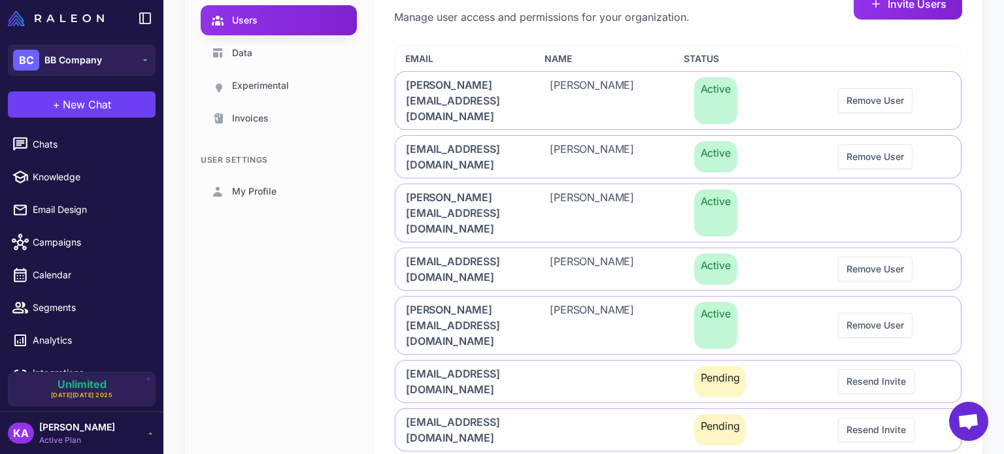
scroll to position [127, 0]
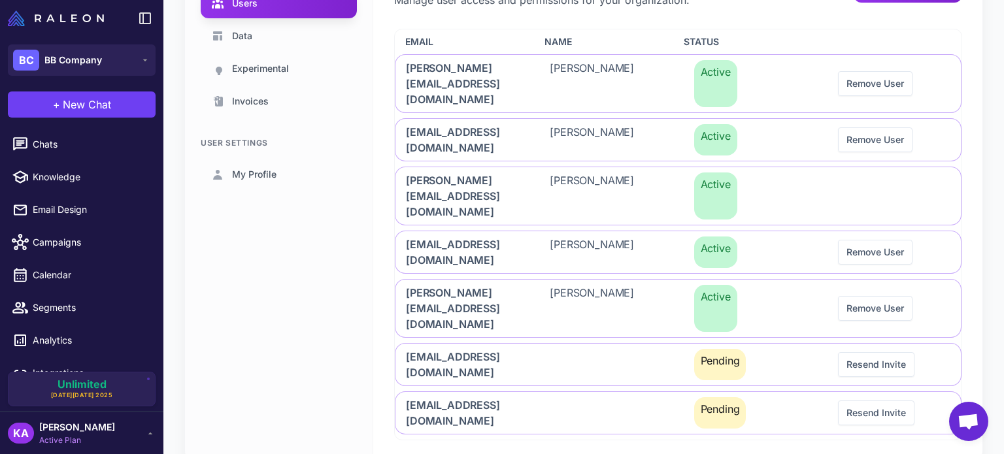
click at [290, 312] on div "Account Settings Users Data Experimental Invoices User Settings My Profile" at bounding box center [279, 203] width 188 height 516
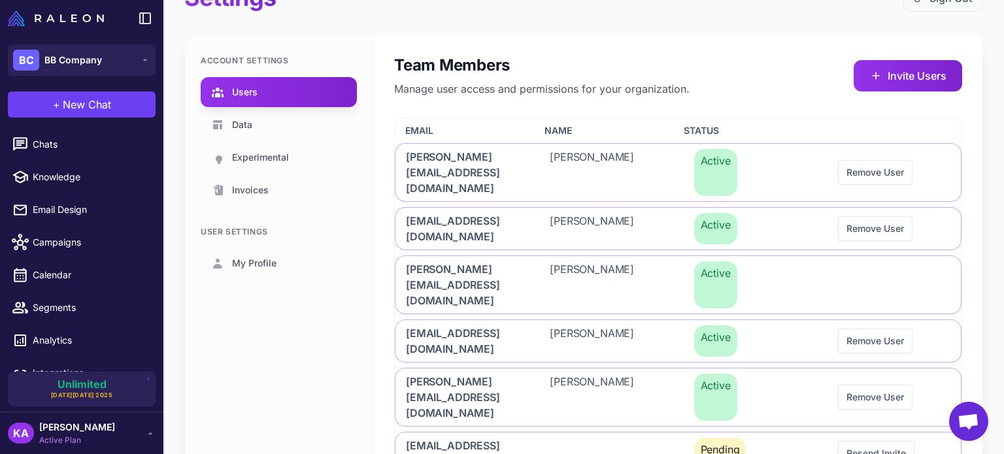
scroll to position [0, 0]
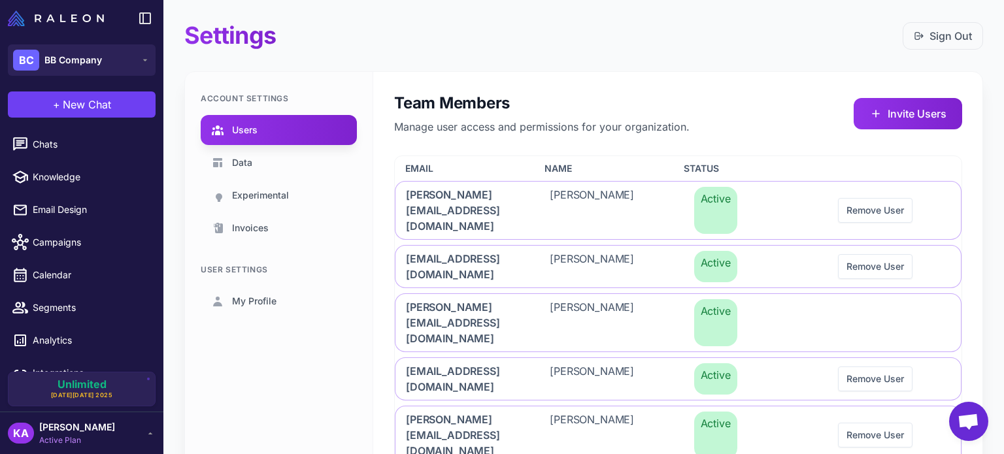
click at [264, 384] on div "Account Settings Users Data Experimental Invoices User Settings My Profile" at bounding box center [279, 330] width 188 height 516
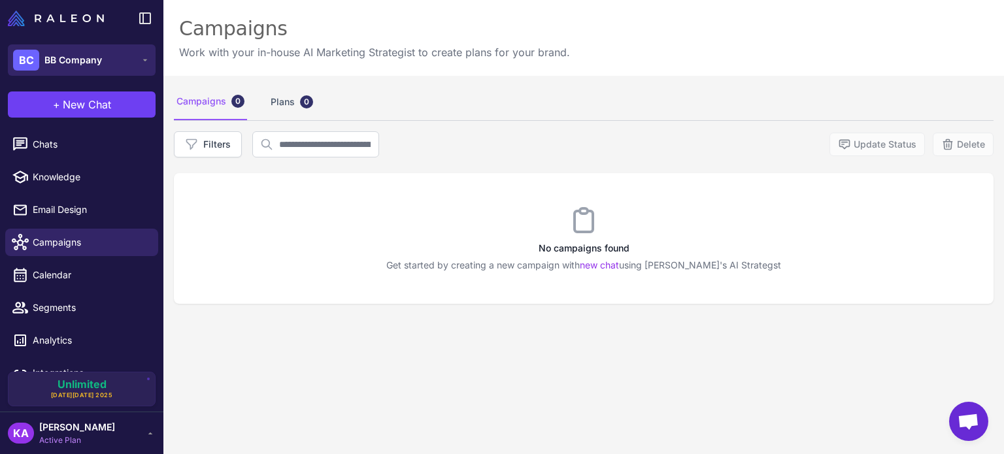
click at [60, 61] on span "BB Company" at bounding box center [73, 60] width 58 height 14
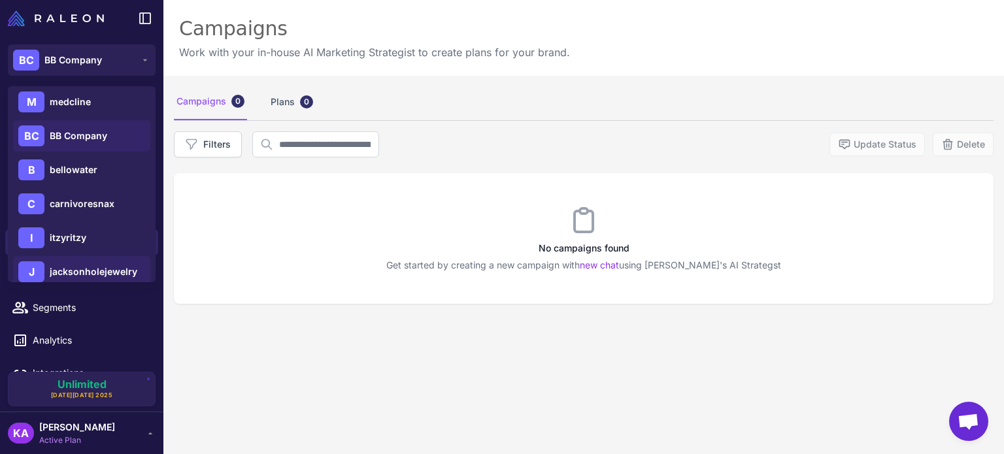
scroll to position [196, 0]
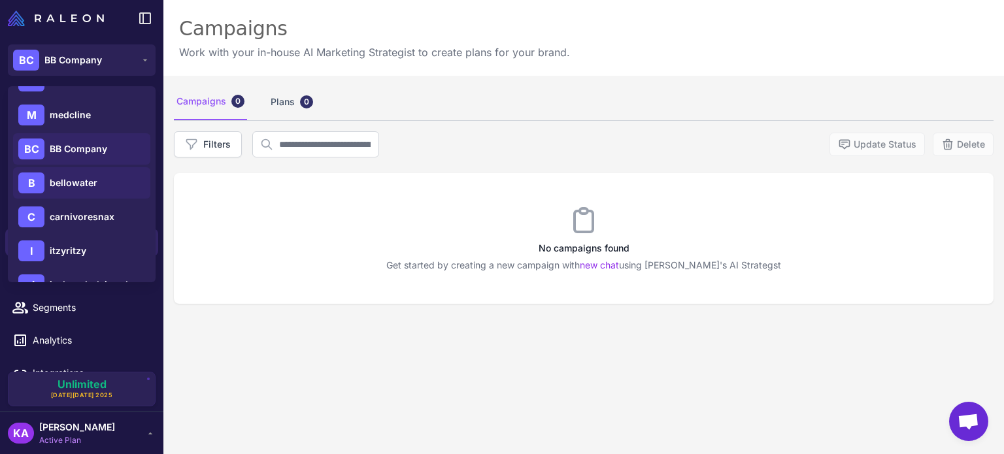
click at [69, 178] on span "bellowater" at bounding box center [74, 183] width 48 height 14
